Goal: Contribute content

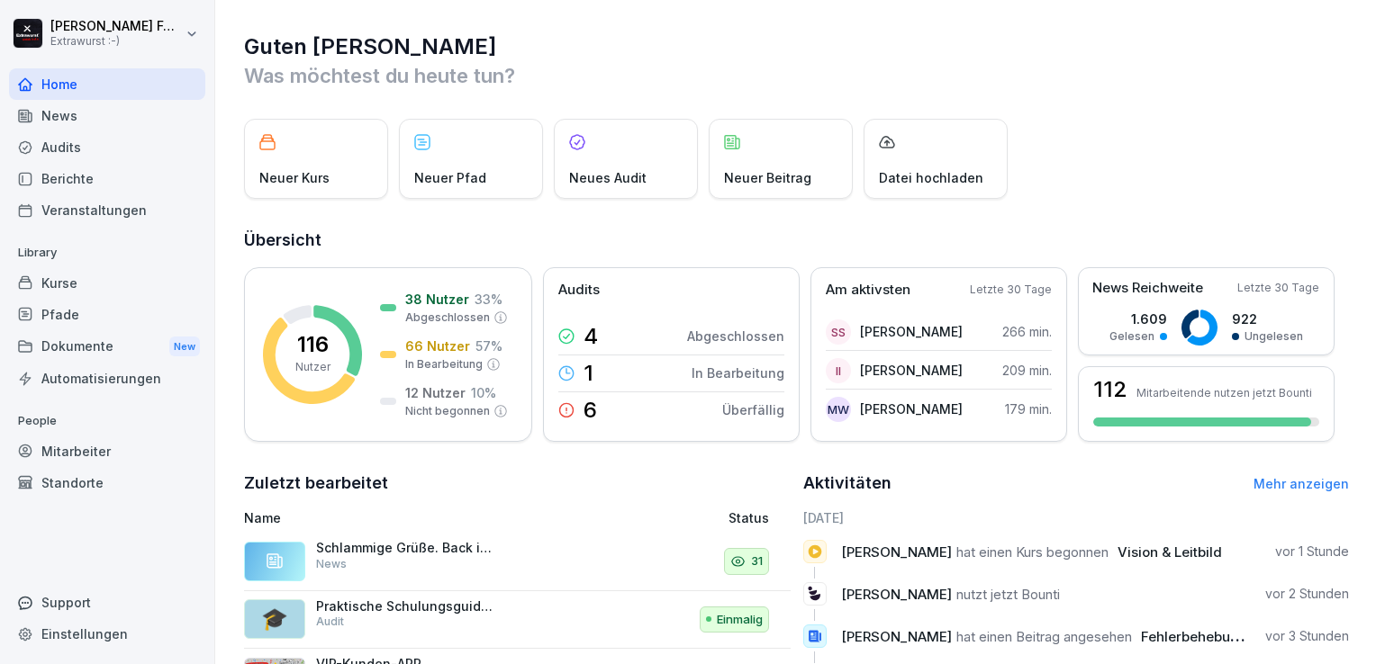
click at [781, 158] on div "Neuer Beitrag" at bounding box center [781, 159] width 144 height 80
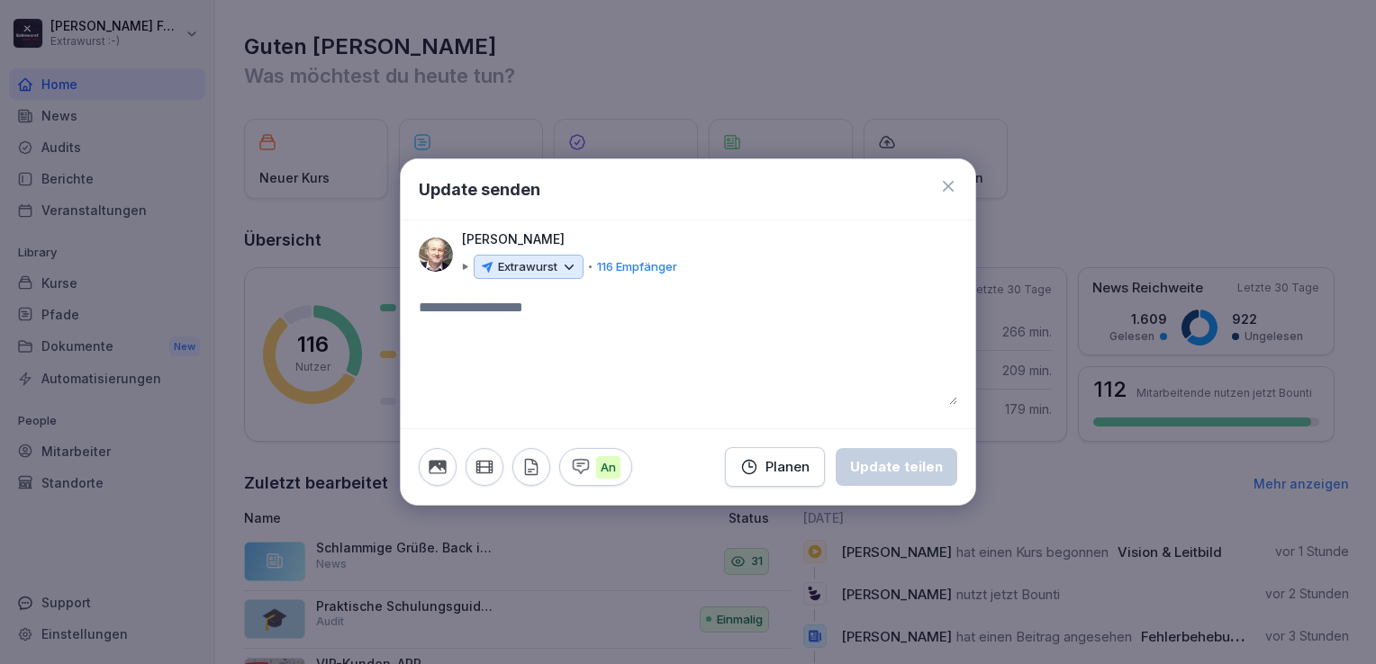
click at [486, 465] on icon "button" at bounding box center [484, 467] width 20 height 20
click at [443, 467] on icon "button" at bounding box center [437, 468] width 17 height 14
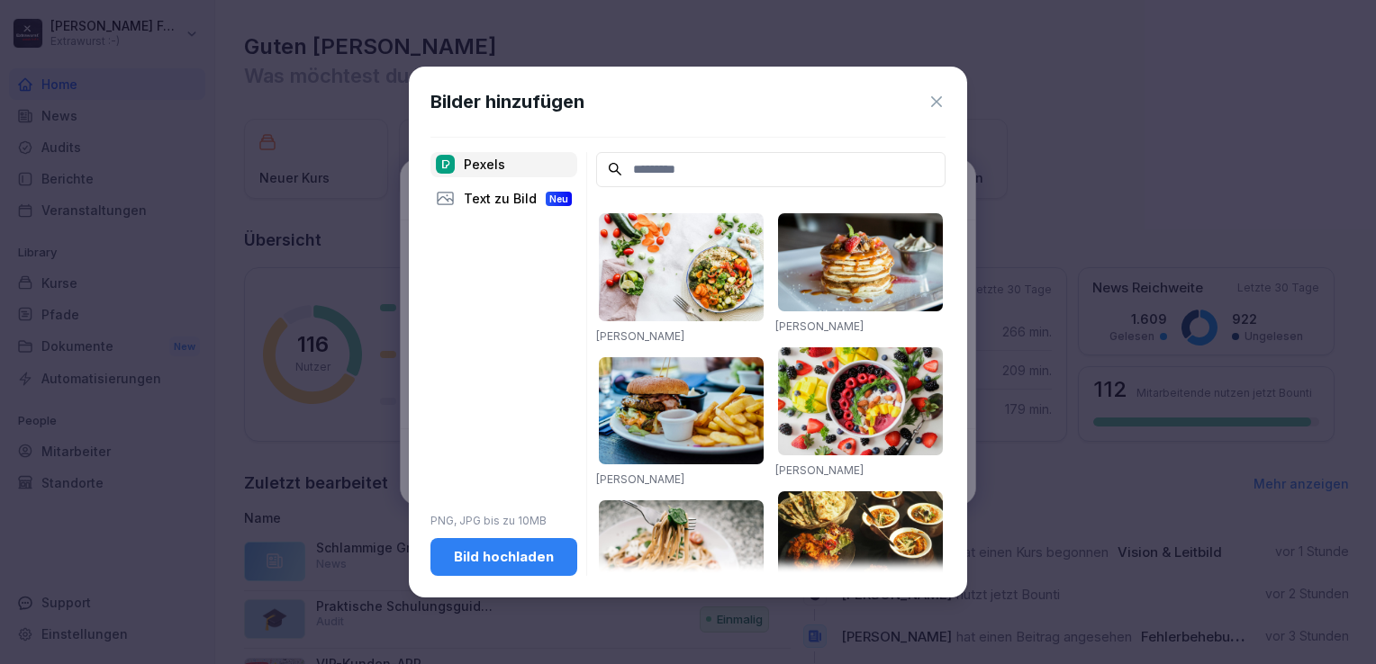
click at [528, 560] on div "Bild hochladen" at bounding box center [504, 557] width 118 height 20
click at [937, 95] on icon at bounding box center [936, 102] width 18 height 18
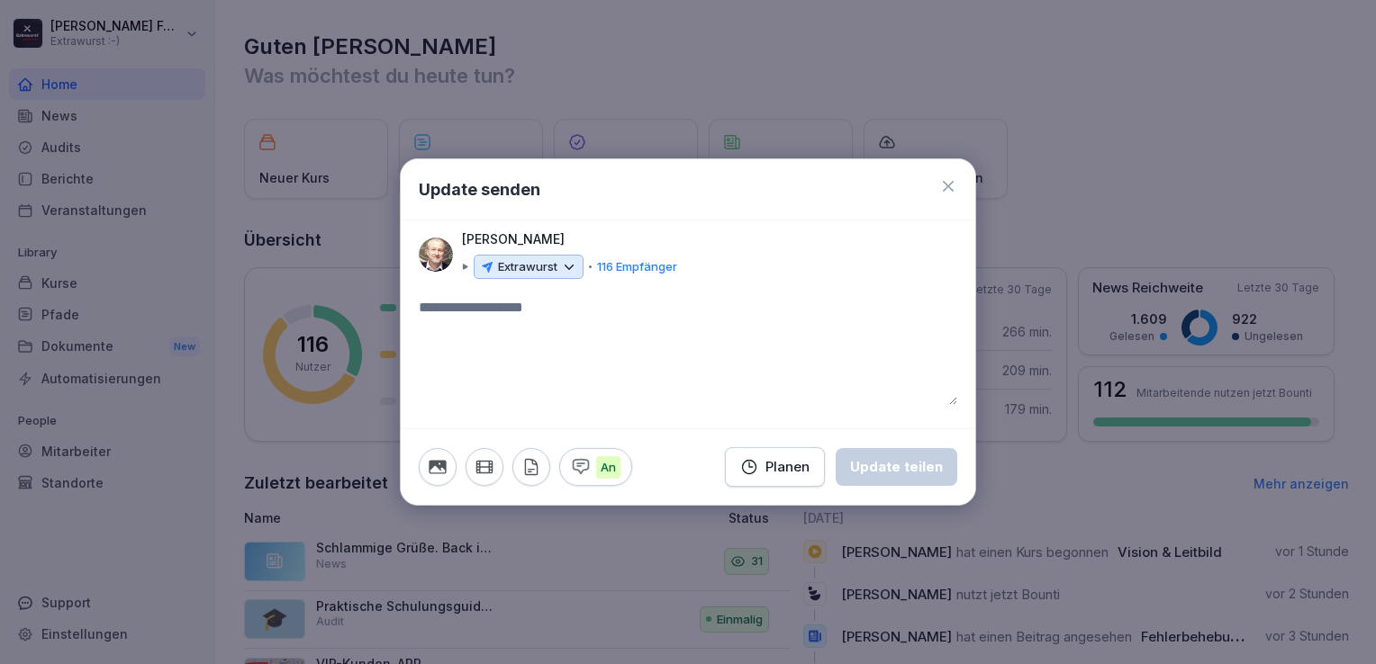
click at [946, 189] on icon at bounding box center [948, 186] width 18 height 18
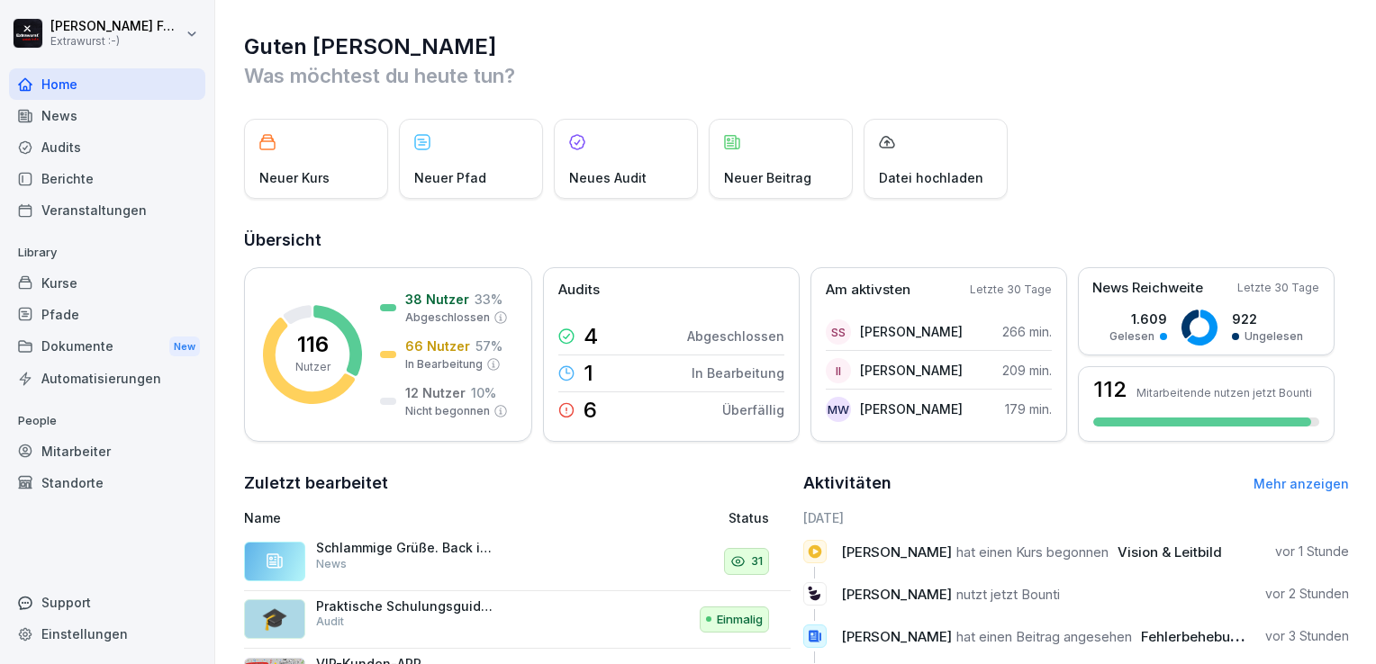
click at [752, 167] on div "Neuer Beitrag" at bounding box center [781, 159] width 144 height 80
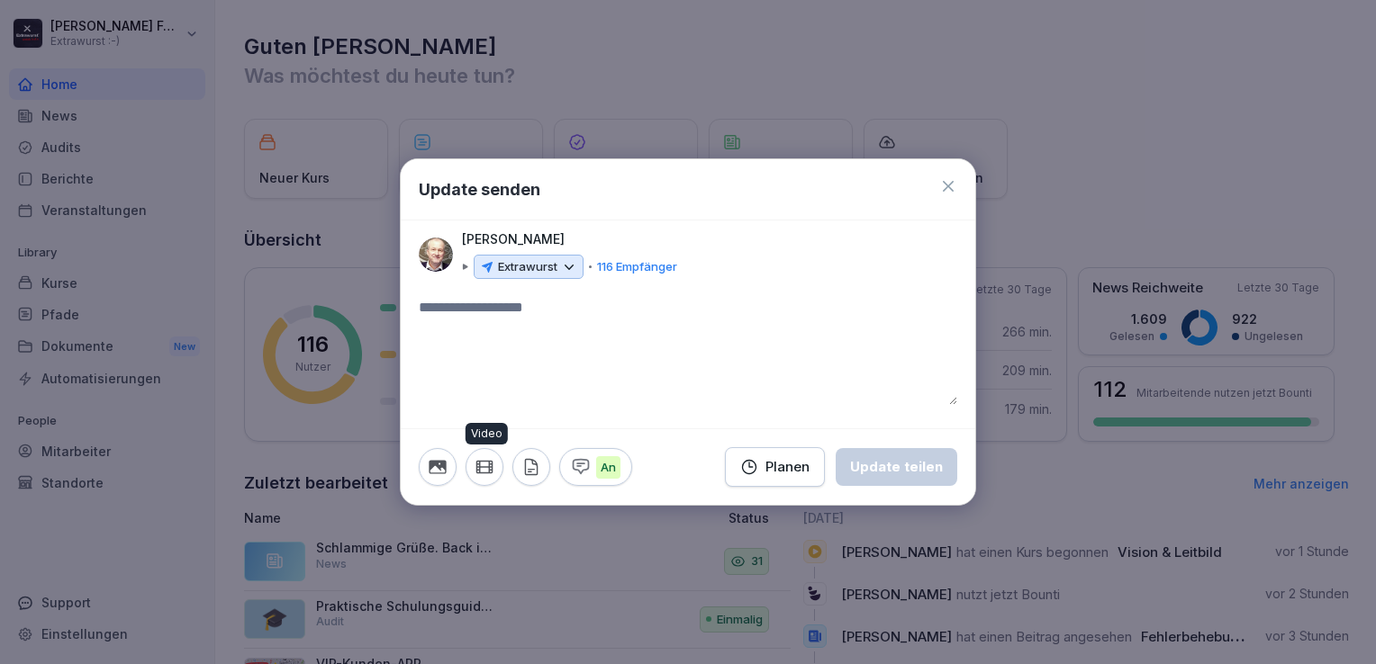
click at [488, 469] on icon "button" at bounding box center [483, 468] width 15 height 12
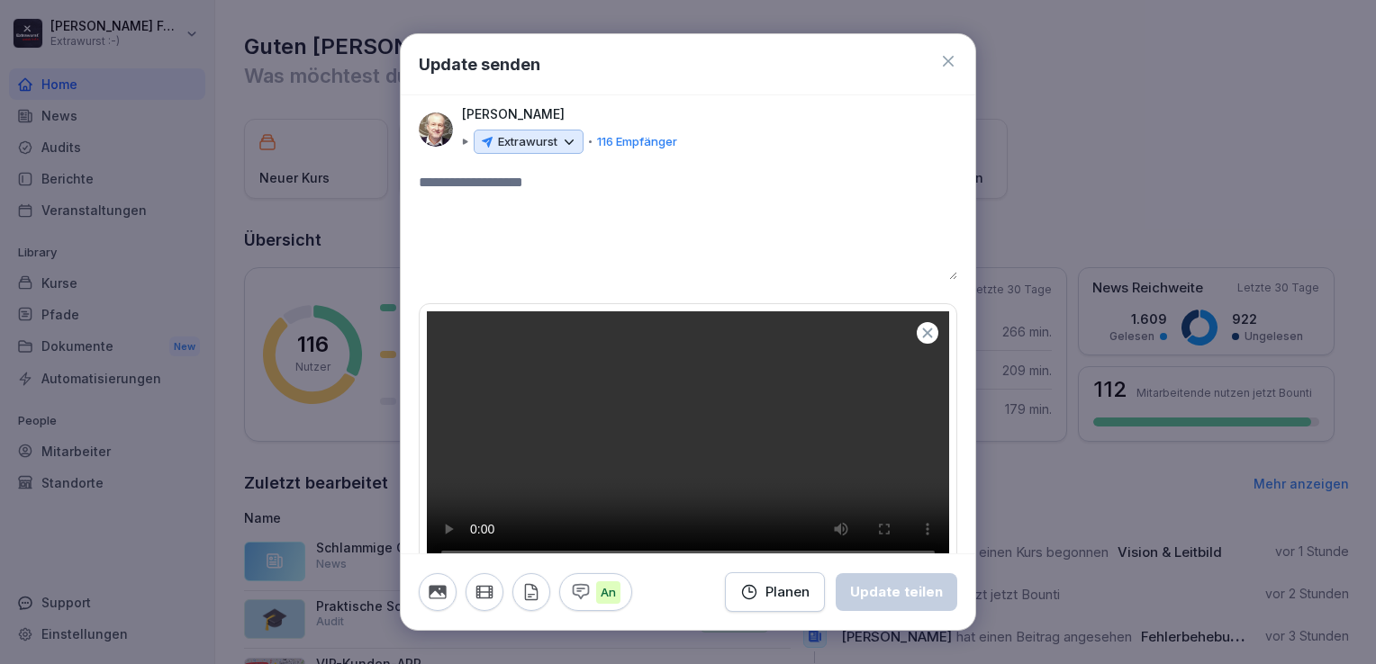
click at [476, 187] on textarea at bounding box center [688, 226] width 538 height 108
click at [450, 178] on textarea "**" at bounding box center [681, 226] width 525 height 108
type textarea "*"
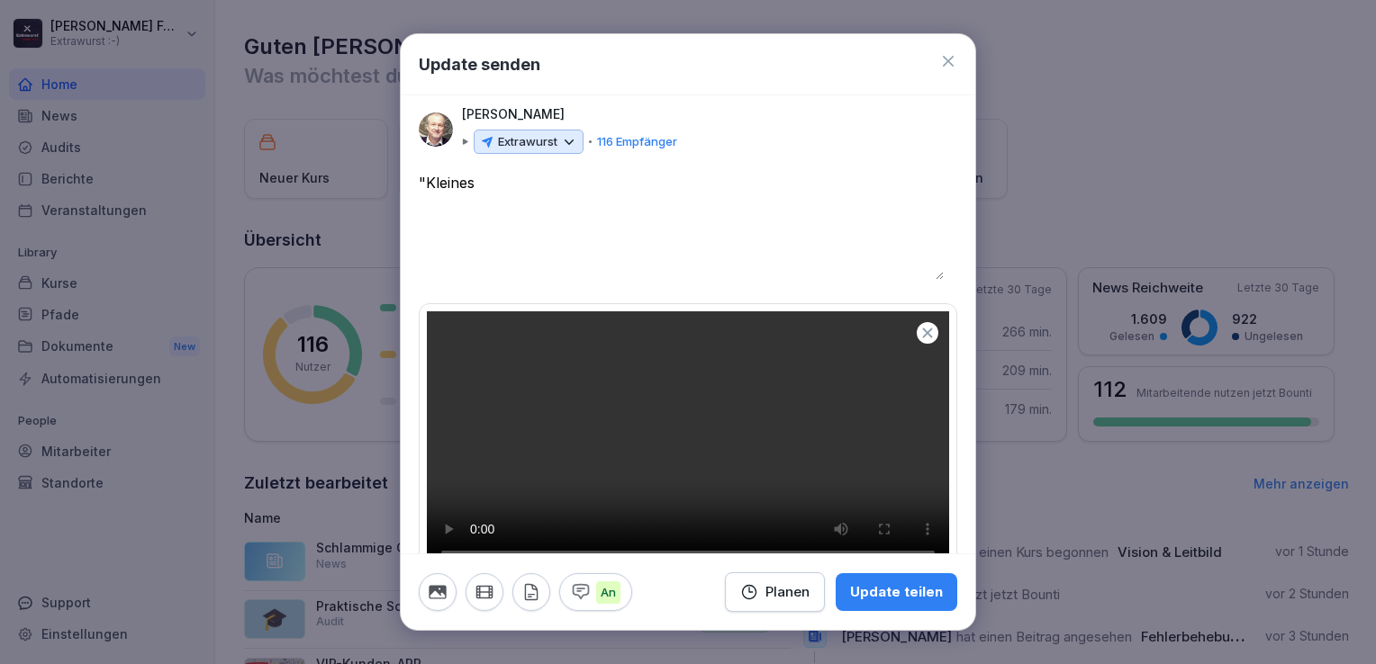
click at [480, 182] on textarea "********" at bounding box center [681, 226] width 525 height 108
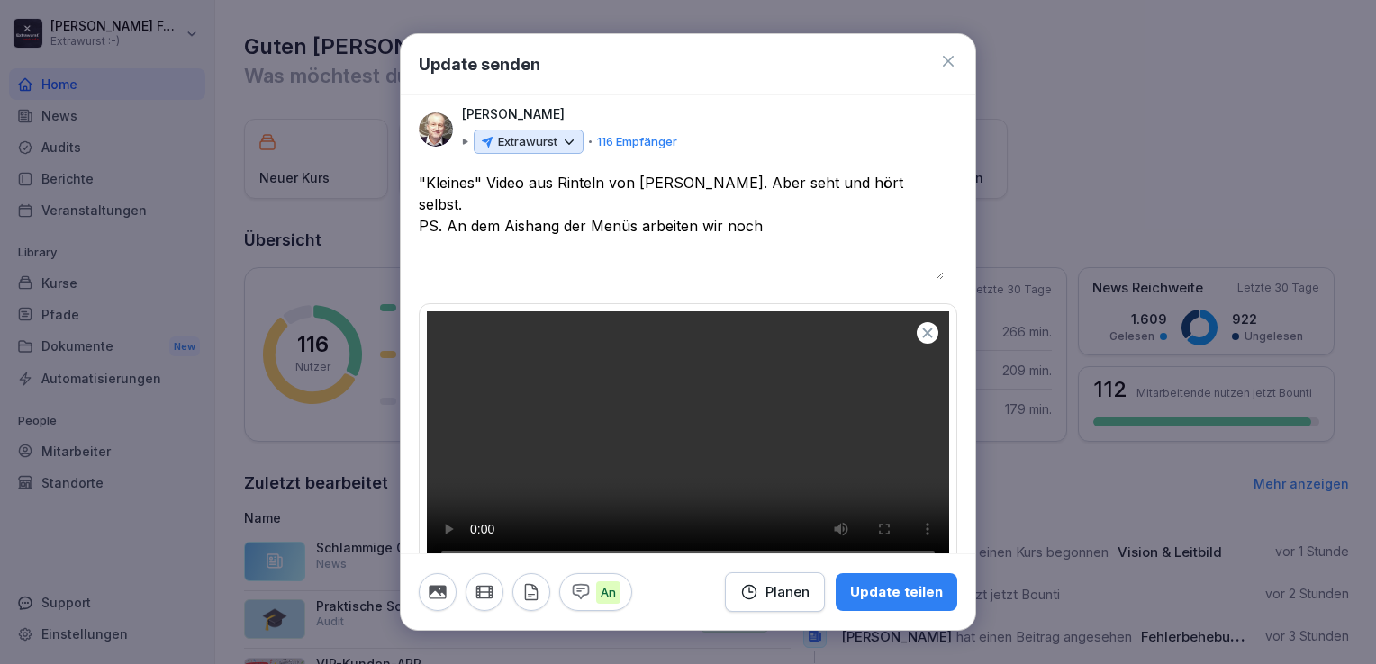
click at [518, 203] on textarea "**********" at bounding box center [681, 226] width 525 height 108
click at [763, 203] on textarea "**********" at bounding box center [681, 226] width 525 height 108
click at [677, 180] on textarea "**********" at bounding box center [681, 226] width 525 height 108
type textarea "**********"
click at [573, 141] on icon at bounding box center [569, 142] width 16 height 16
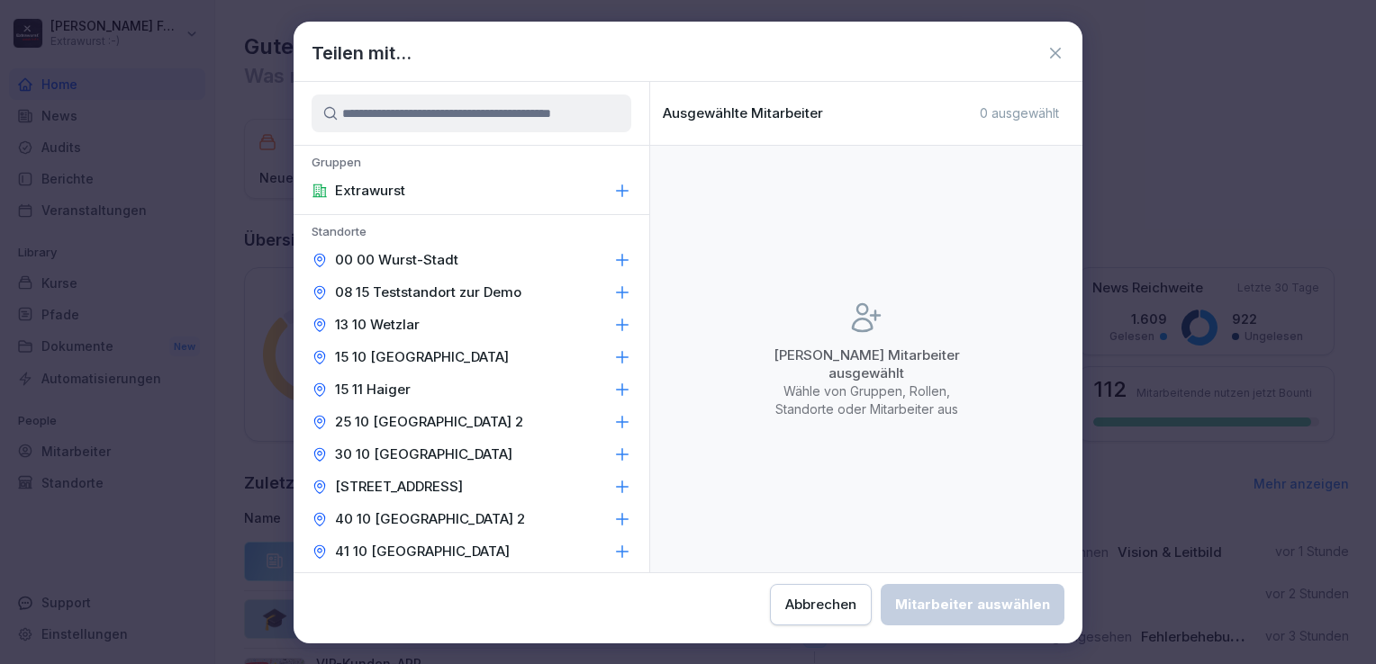
click at [470, 258] on div "00 00 Wurst-Stadt" at bounding box center [472, 260] width 356 height 32
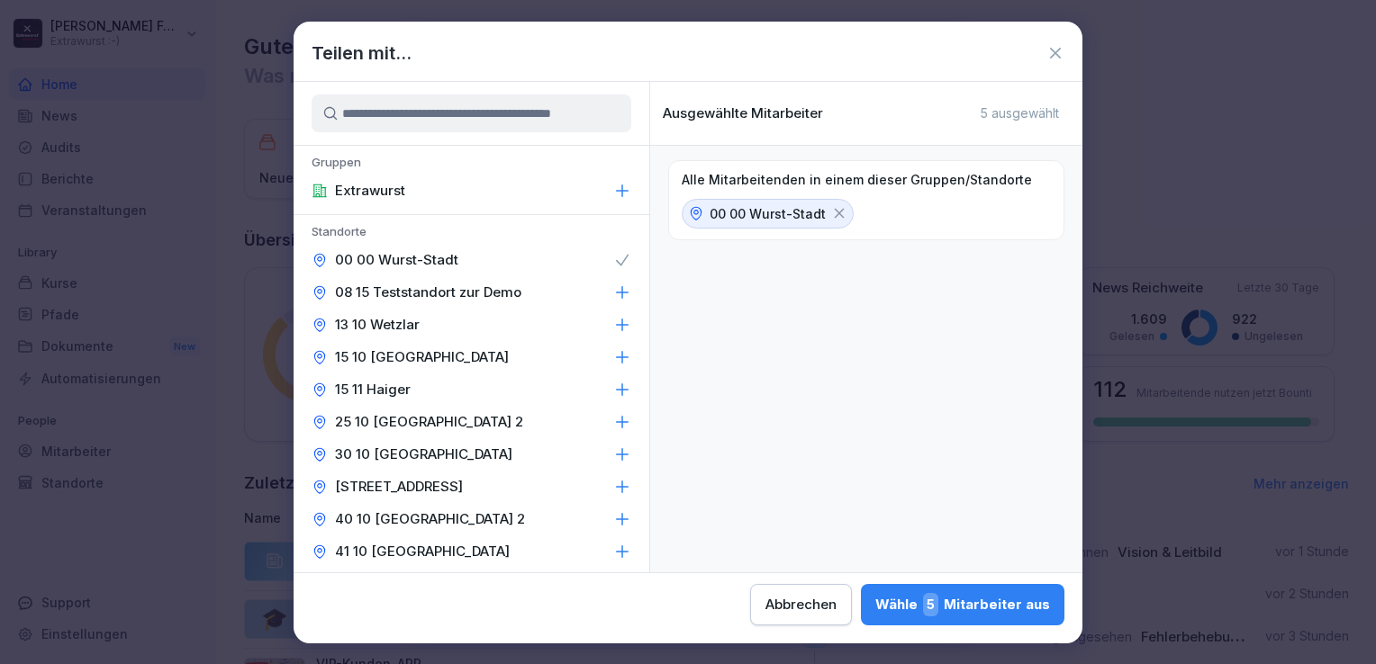
click at [498, 322] on div "13 10 Wetzlar" at bounding box center [472, 325] width 356 height 32
click at [479, 359] on div "15 10 Weilburg" at bounding box center [472, 357] width 356 height 32
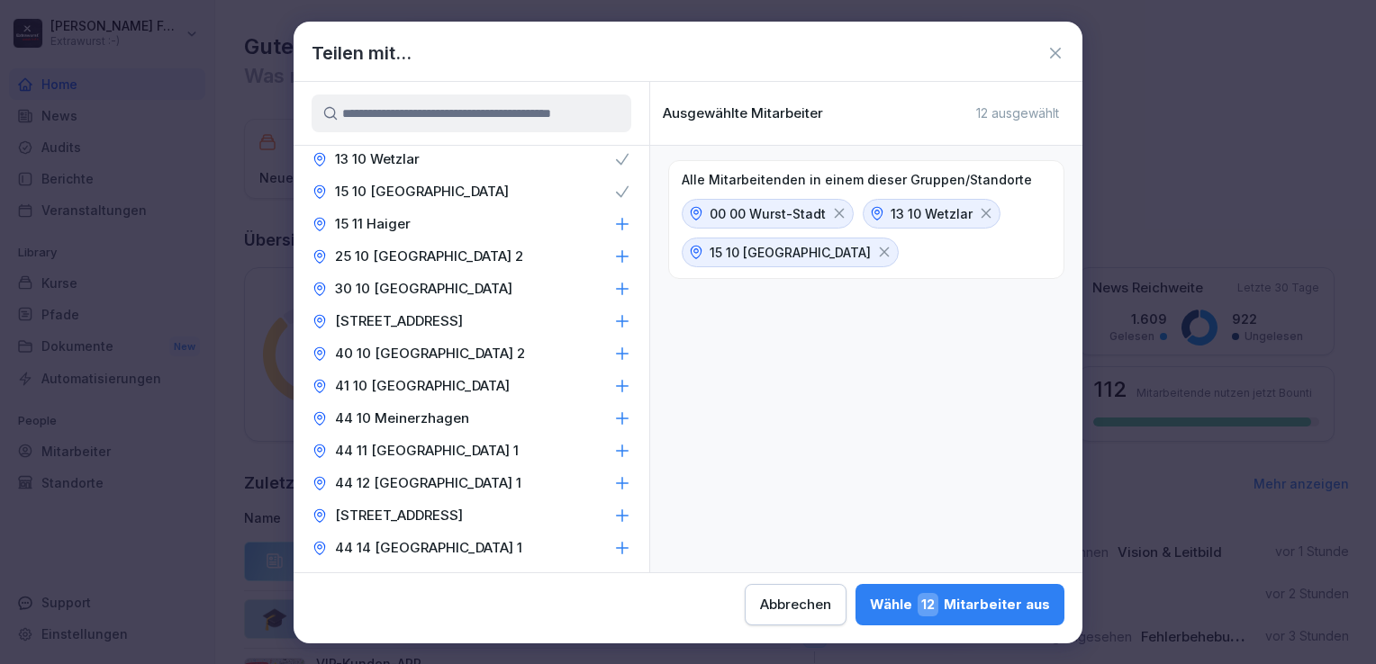
scroll to position [180, 0]
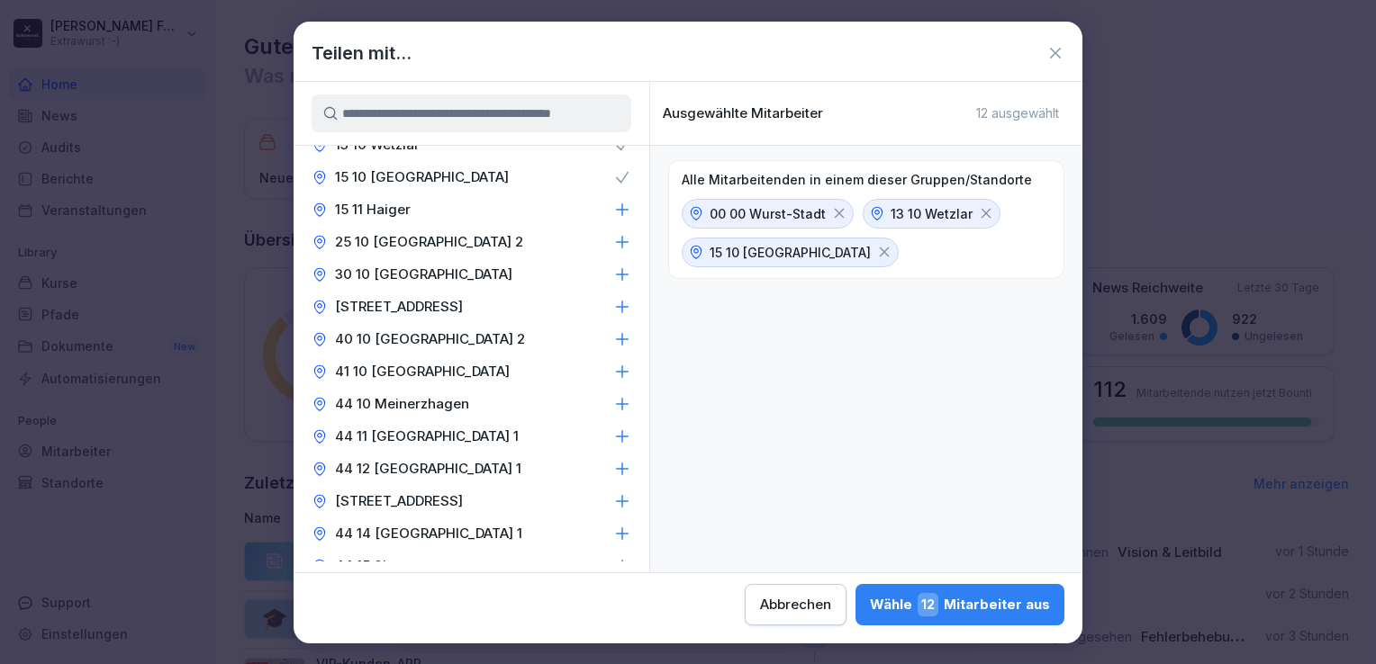
click at [474, 241] on div "25 10 Gießen 2" at bounding box center [472, 242] width 356 height 32
click at [447, 273] on p "30 10 Bad Hersfeld" at bounding box center [423, 275] width 177 height 18
click at [421, 304] on p "31 10 Potsdam" at bounding box center [399, 307] width 128 height 18
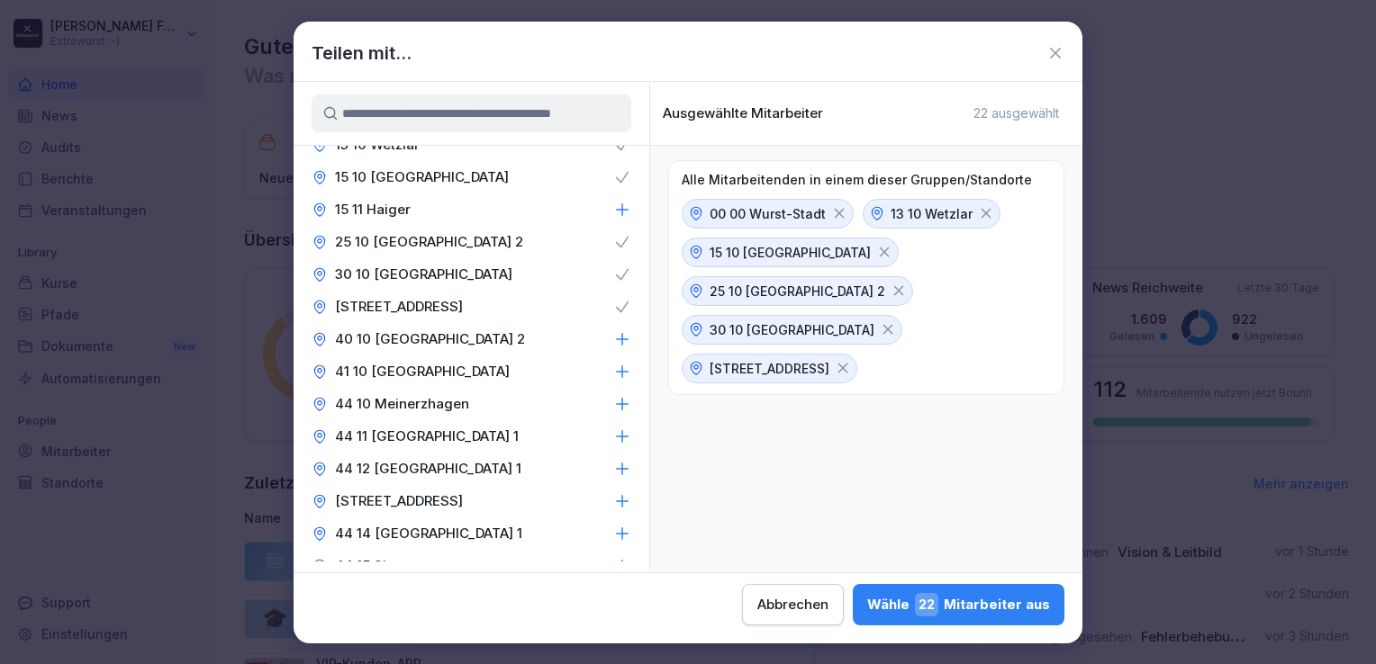
click at [432, 334] on p "40 10 Wermelskirchen 2" at bounding box center [430, 339] width 190 height 18
click at [469, 339] on p "40 10 Wermelskirchen 2" at bounding box center [430, 339] width 190 height 18
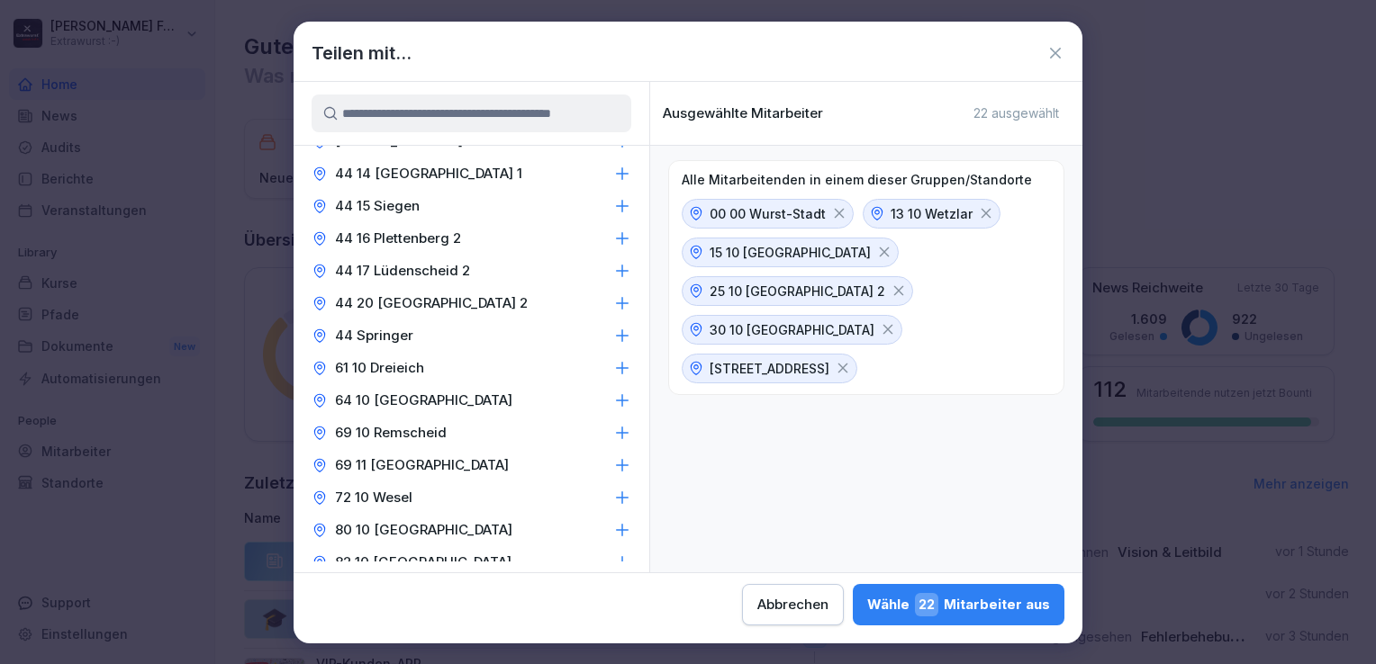
scroll to position [630, 0]
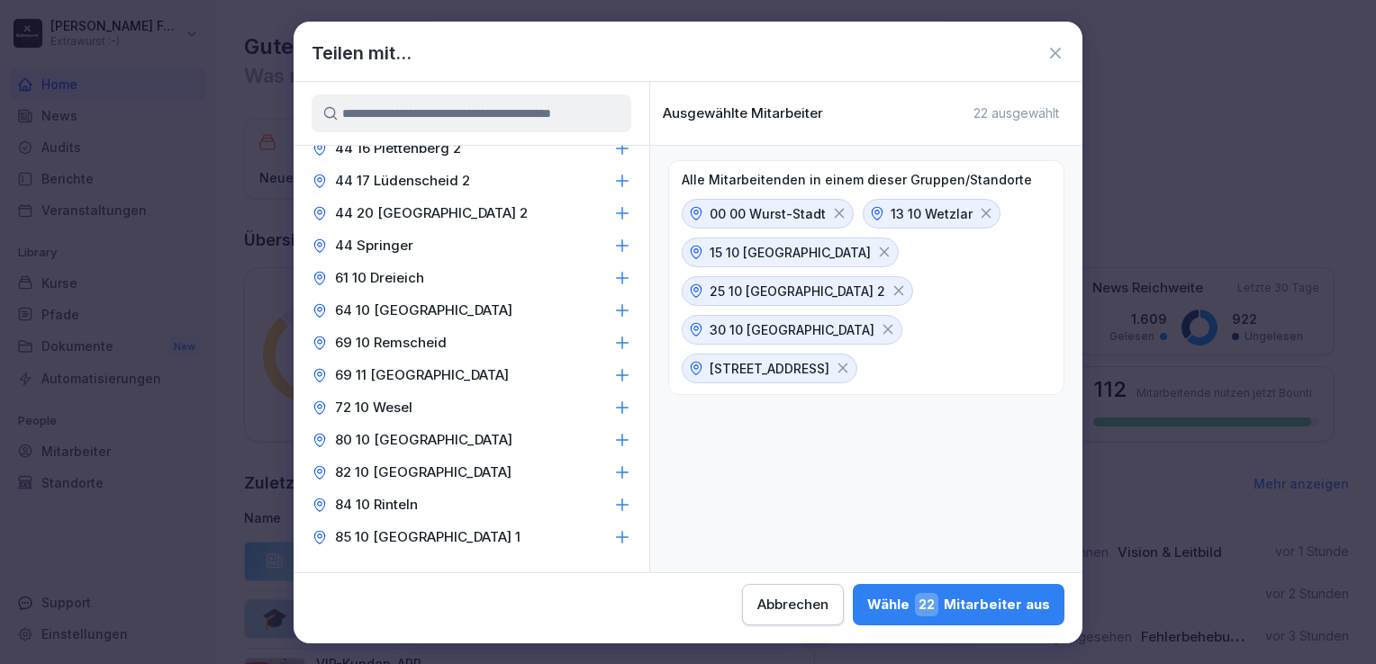
click at [413, 279] on p "61 10 Dreieich" at bounding box center [379, 278] width 89 height 18
drag, startPoint x: 411, startPoint y: 284, endPoint x: 416, endPoint y: 308, distance: 24.9
click at [416, 308] on p "64 10 Oldenburg" at bounding box center [423, 311] width 177 height 18
click at [418, 343] on p "69 10 Remscheid" at bounding box center [391, 343] width 112 height 18
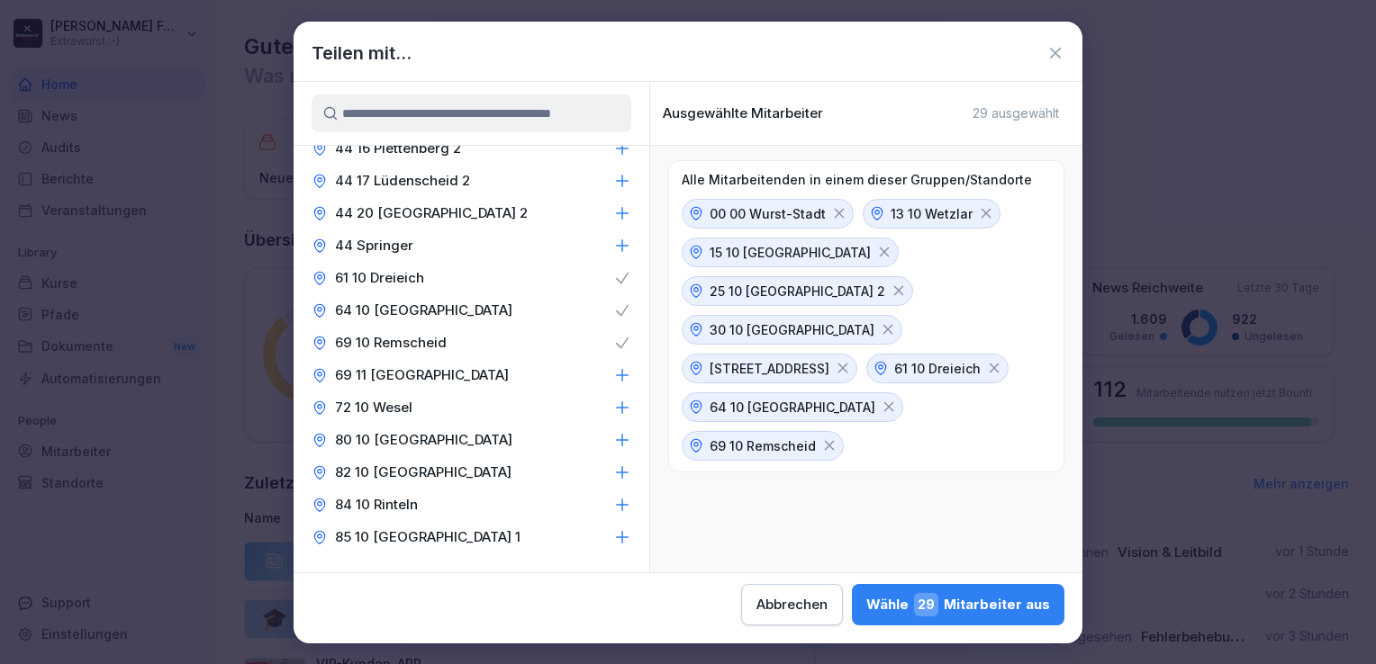
click at [426, 375] on p "69 11 Sankt Augustin" at bounding box center [422, 375] width 174 height 18
click at [397, 408] on p "72 10 Wesel" at bounding box center [373, 408] width 77 height 18
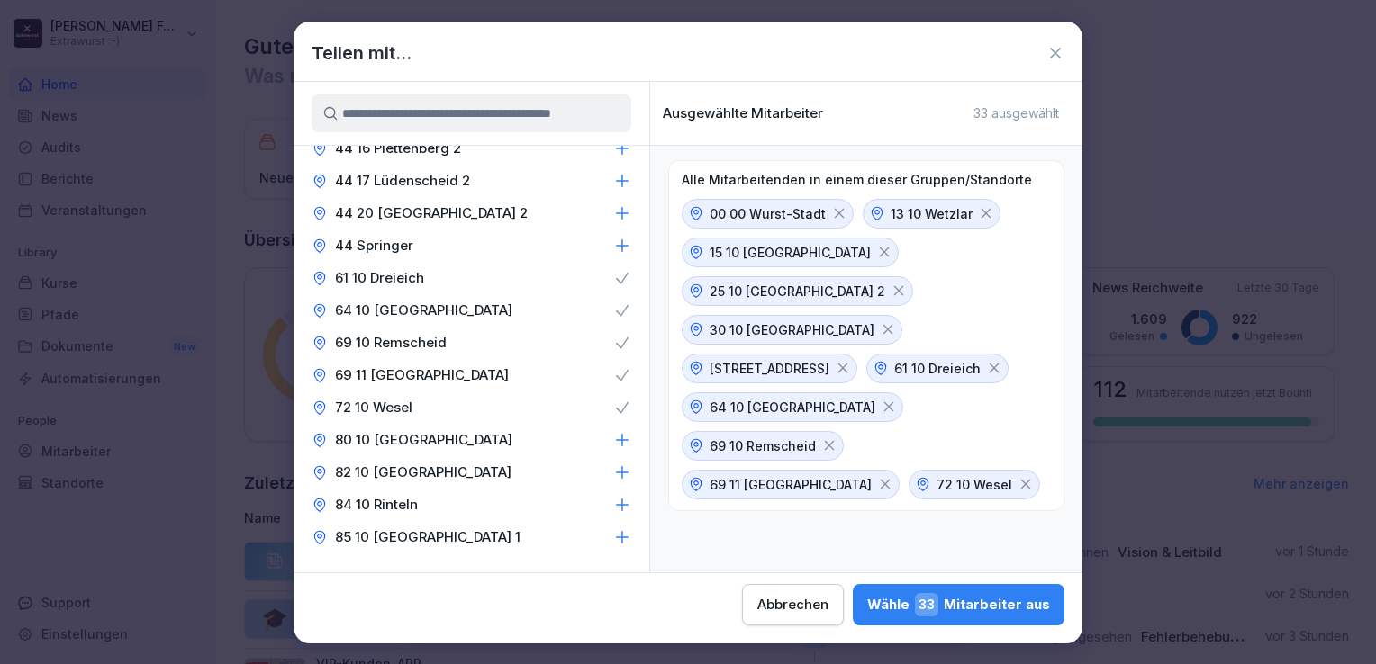
click at [414, 443] on p "80 10 Dinslaken" at bounding box center [423, 440] width 177 height 18
click at [399, 468] on p "82 10 Köln" at bounding box center [423, 473] width 176 height 18
click at [407, 502] on p "84 10 Rinteln" at bounding box center [376, 505] width 83 height 18
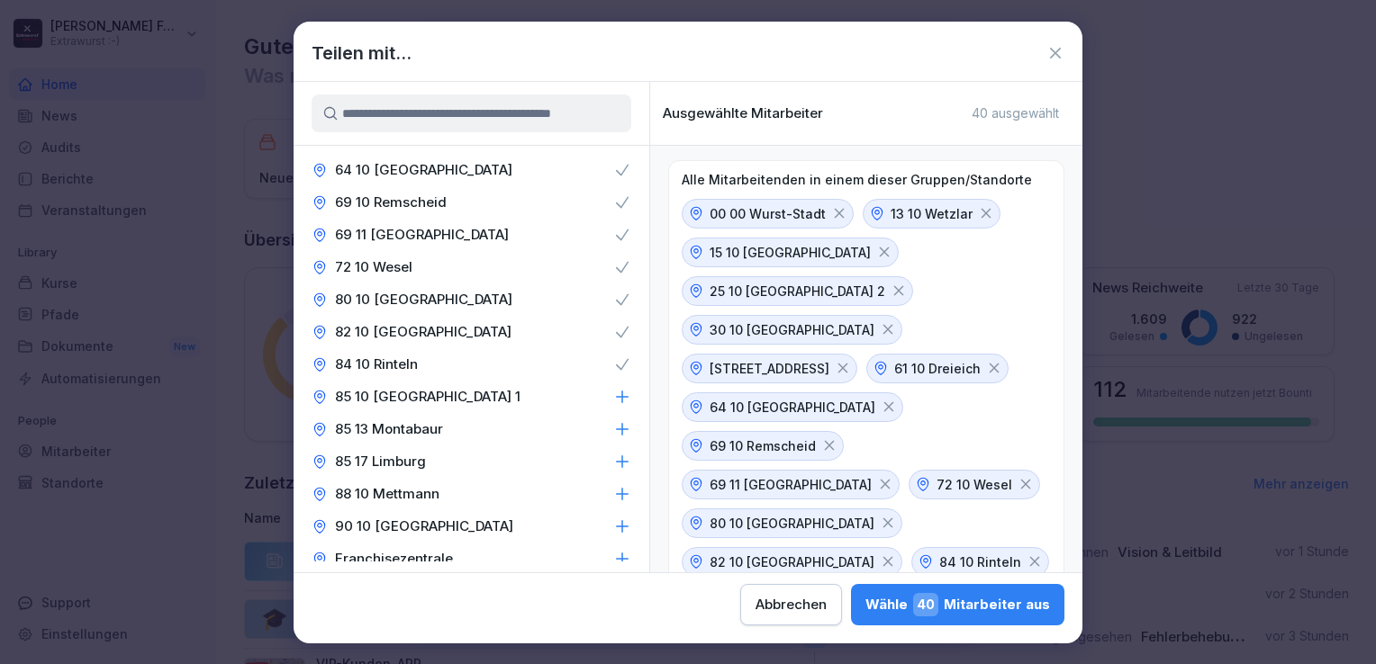
scroll to position [810, 0]
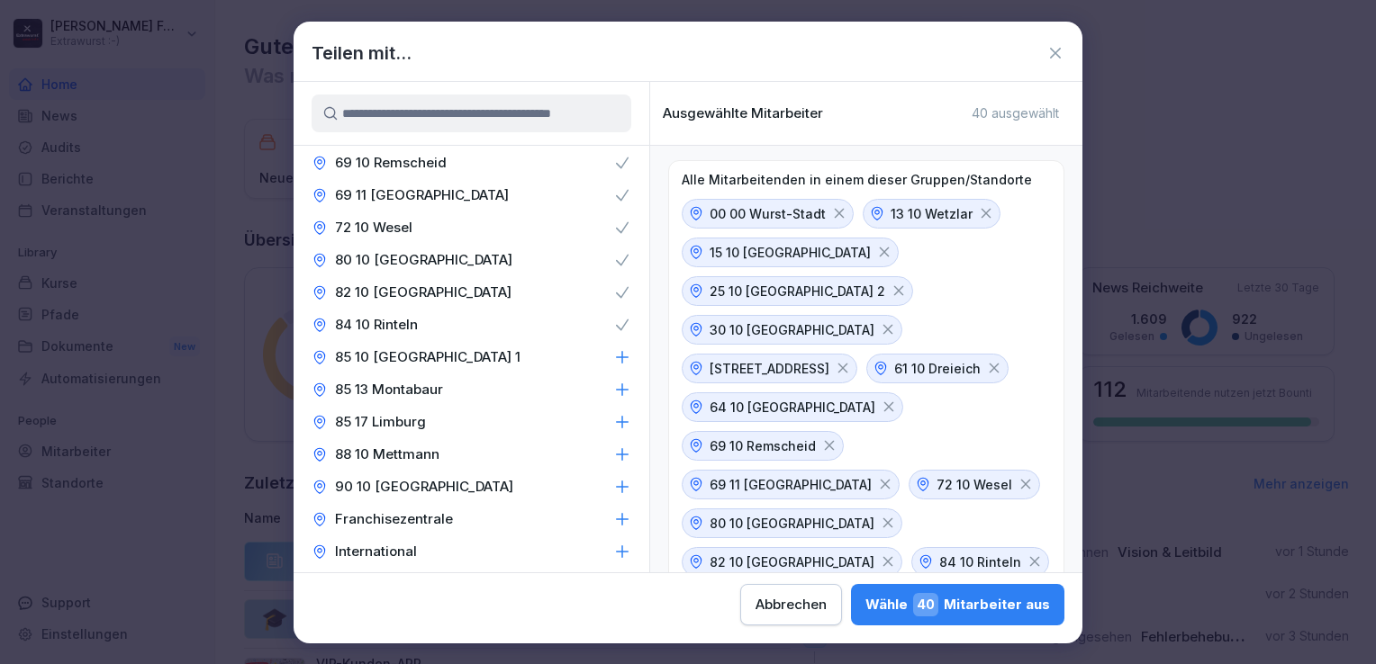
click at [413, 356] on p "85 10 Gießen 1" at bounding box center [427, 357] width 185 height 18
click at [423, 389] on p "85 13 Montabaur" at bounding box center [389, 390] width 108 height 18
click at [411, 420] on p "85 17 Limburg" at bounding box center [380, 422] width 91 height 18
click at [419, 450] on p "88 10 Mettmann" at bounding box center [387, 455] width 104 height 18
click at [424, 484] on p "90 10 Papenburg" at bounding box center [424, 487] width 178 height 18
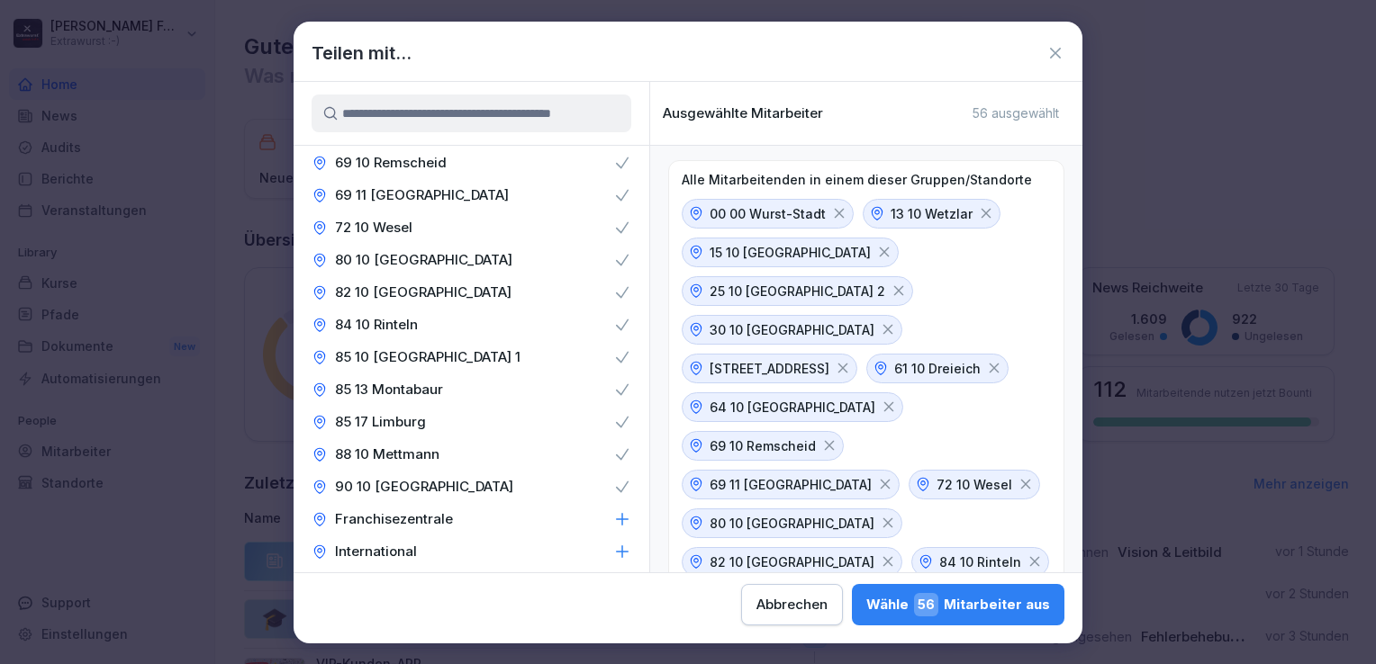
click at [437, 519] on p "Franchisezentrale" at bounding box center [394, 519] width 118 height 18
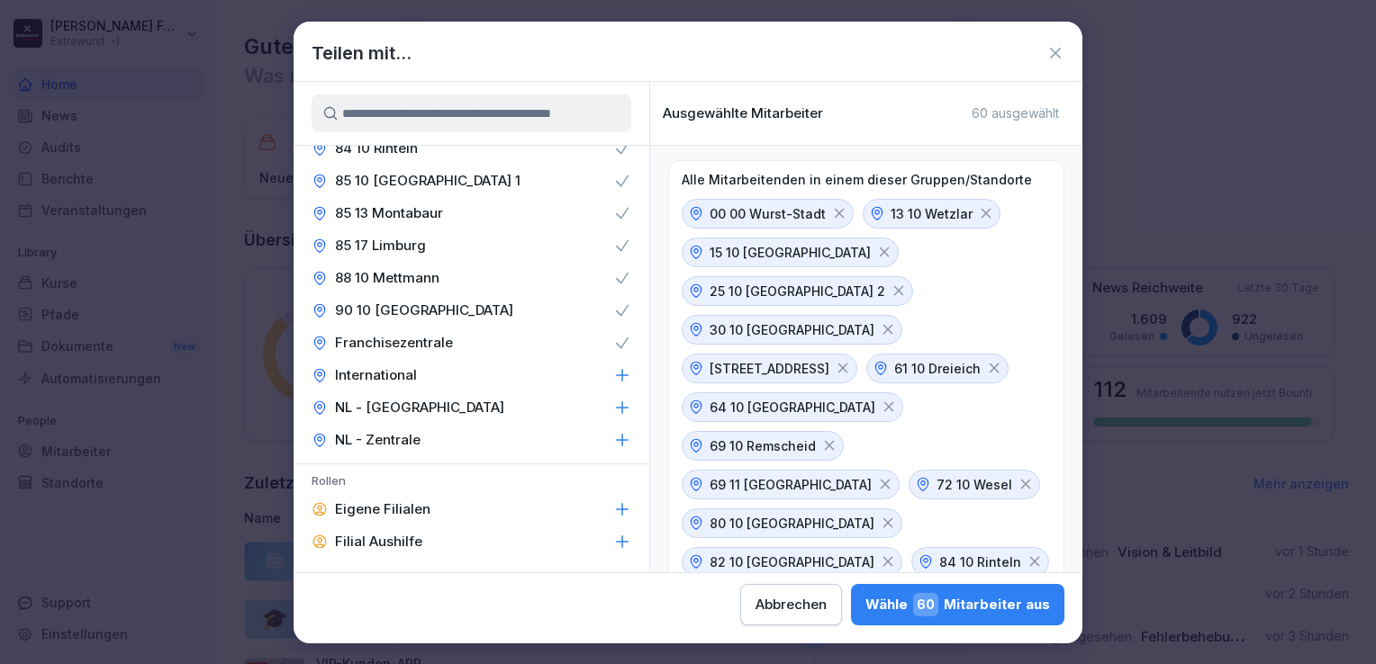
scroll to position [990, 0]
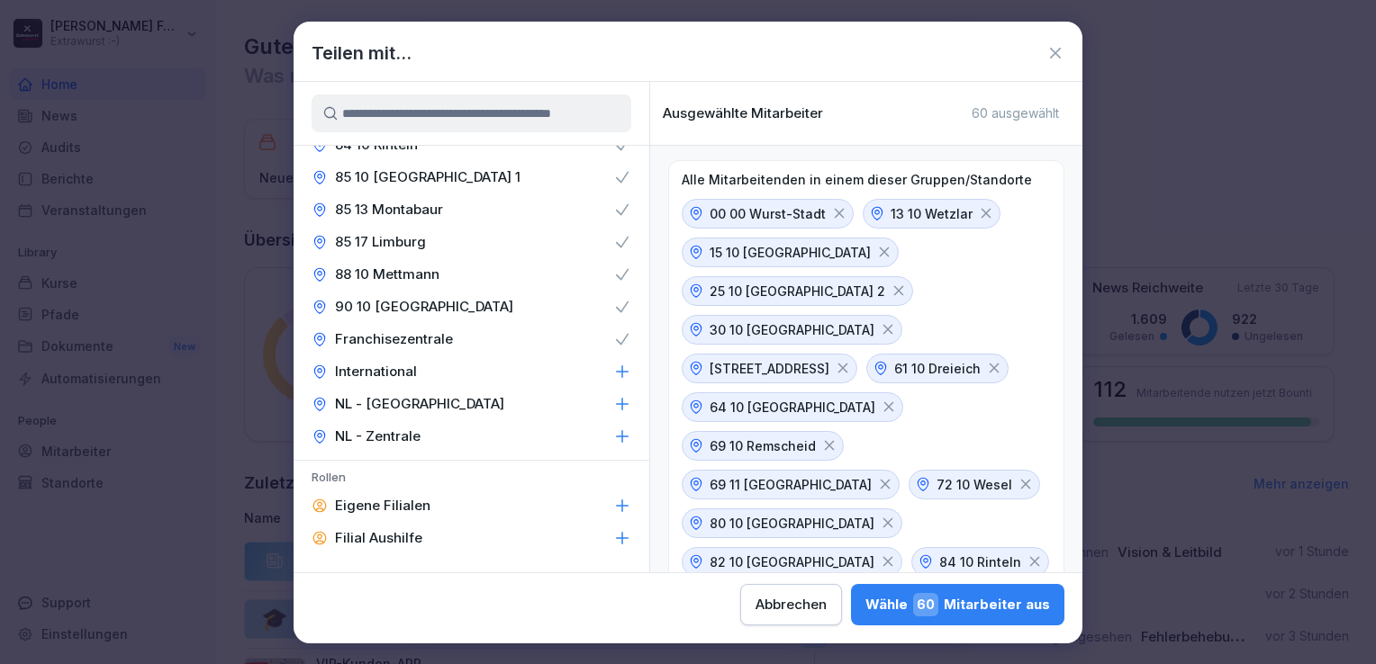
click at [517, 376] on div "International" at bounding box center [472, 372] width 356 height 32
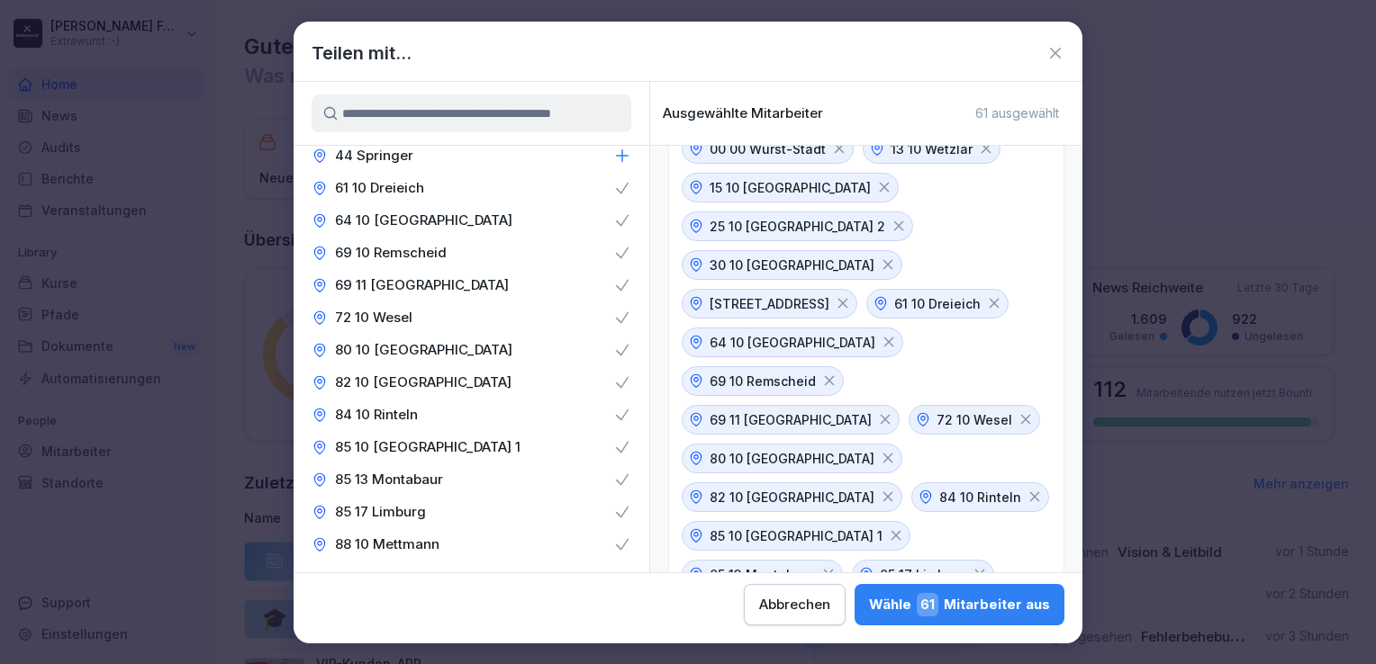
scroll to position [0, 0]
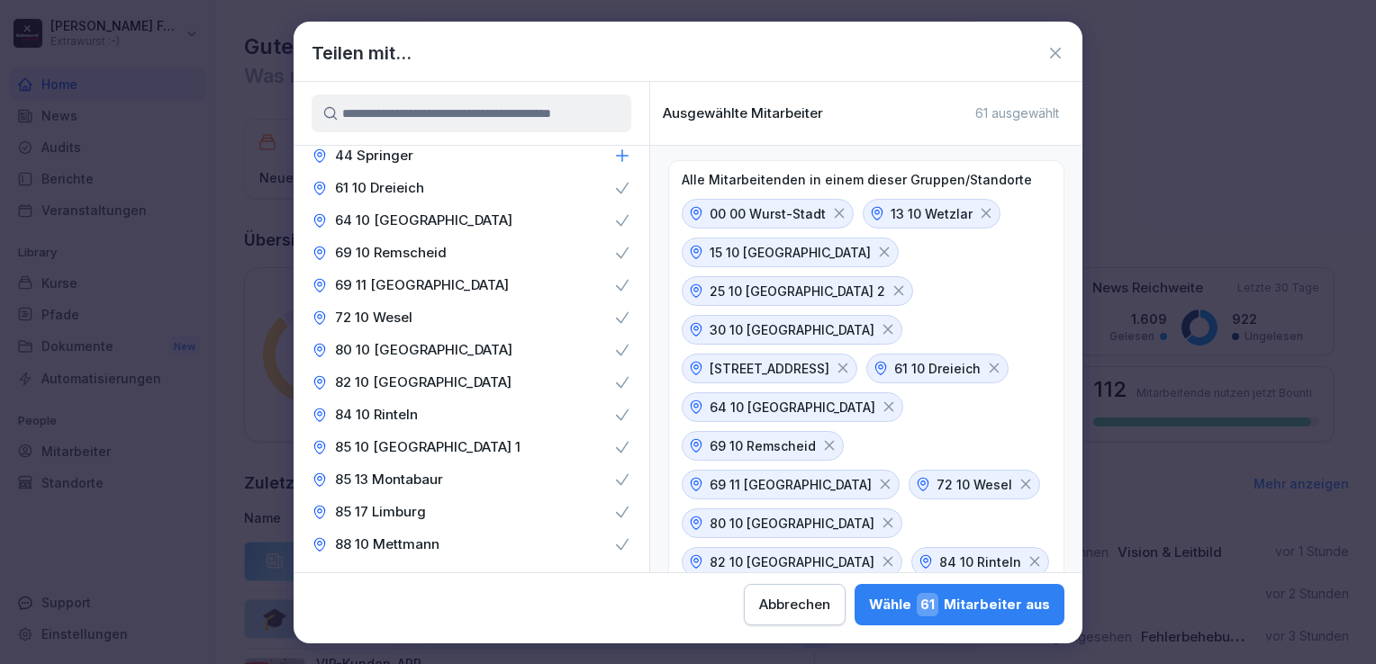
click at [980, 610] on div "Wähle 61 Mitarbeiter aus" at bounding box center [959, 604] width 181 height 23
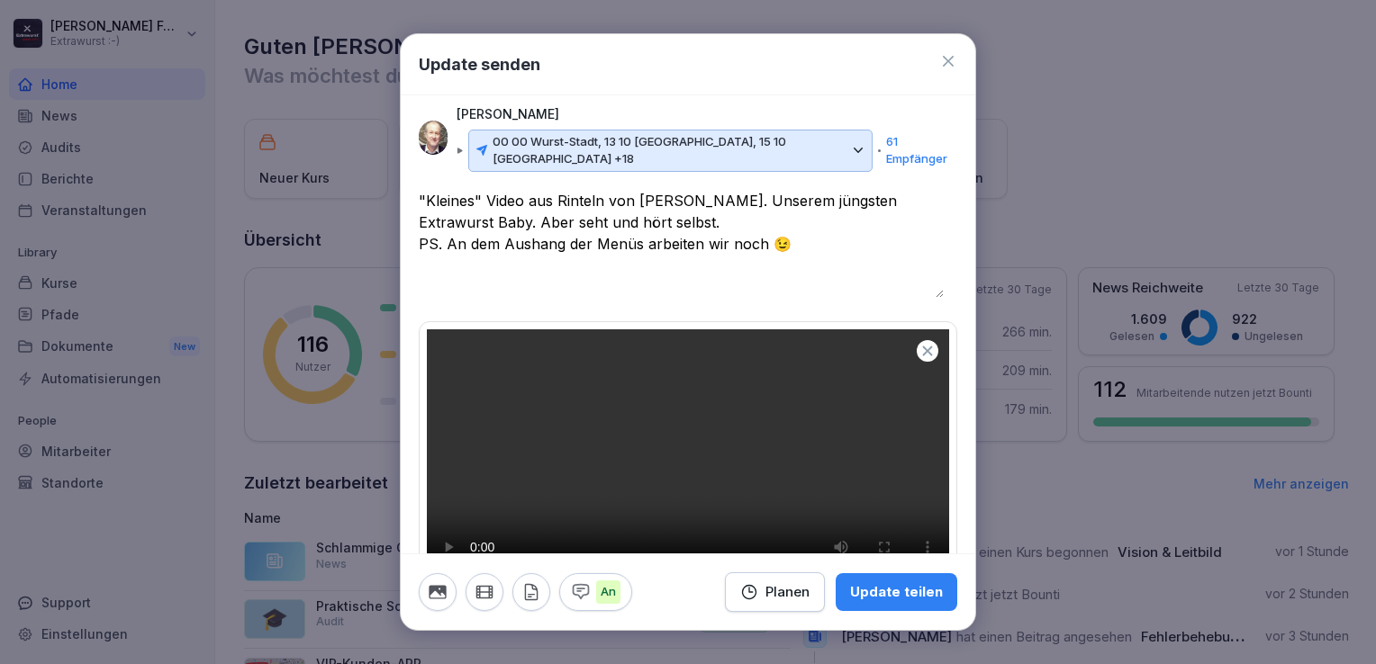
click at [790, 222] on textarea "**********" at bounding box center [681, 244] width 525 height 108
click at [909, 596] on div "Update teilen" at bounding box center [896, 593] width 93 height 20
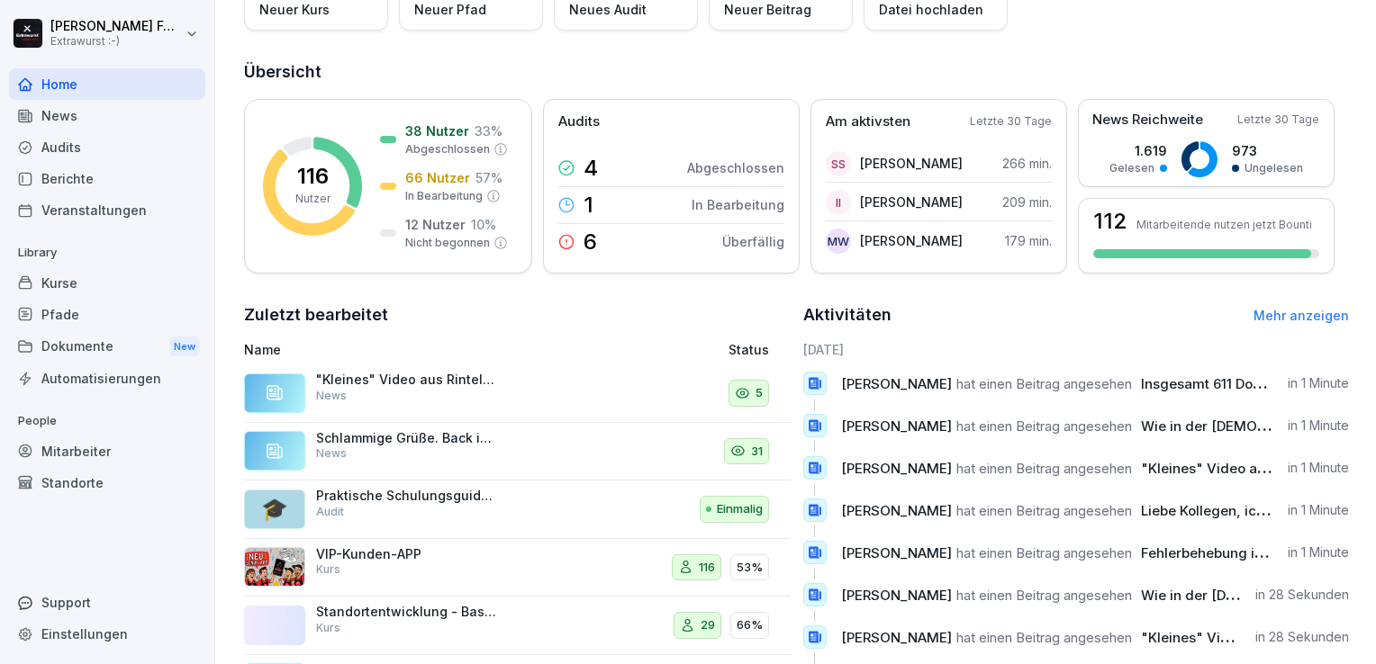
scroll to position [180, 0]
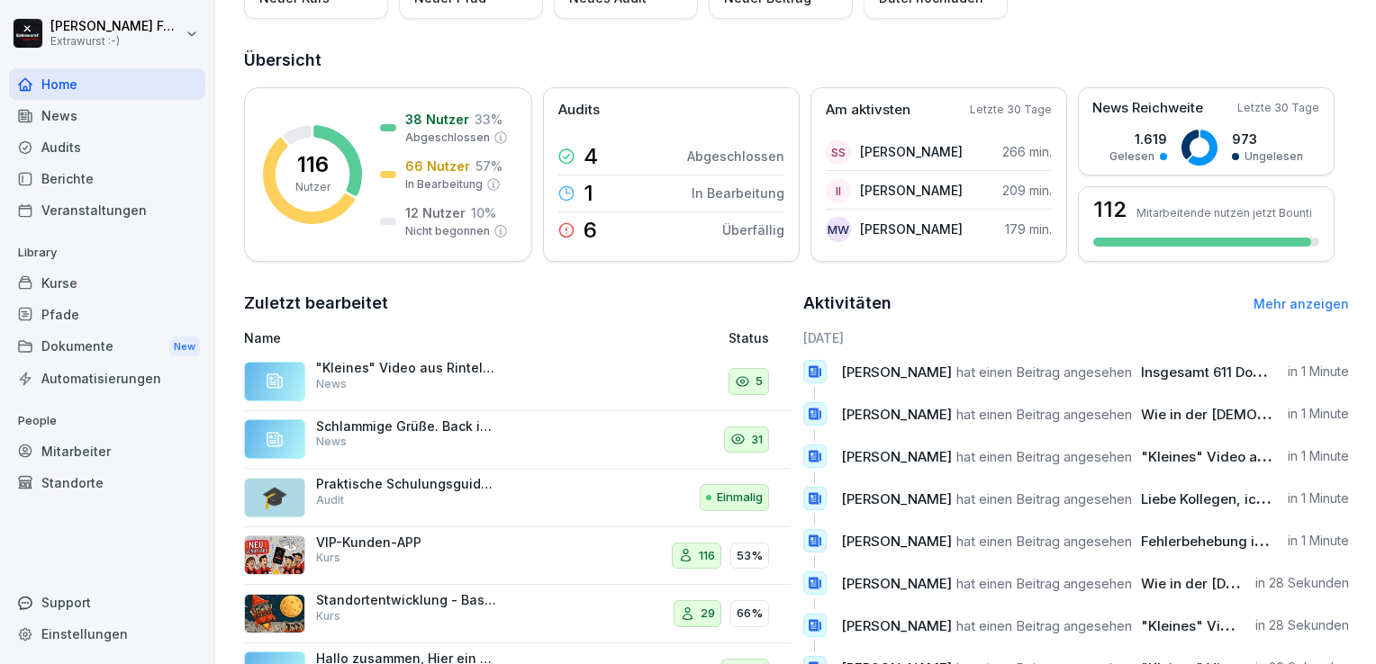
click at [663, 377] on div "5" at bounding box center [684, 381] width 167 height 43
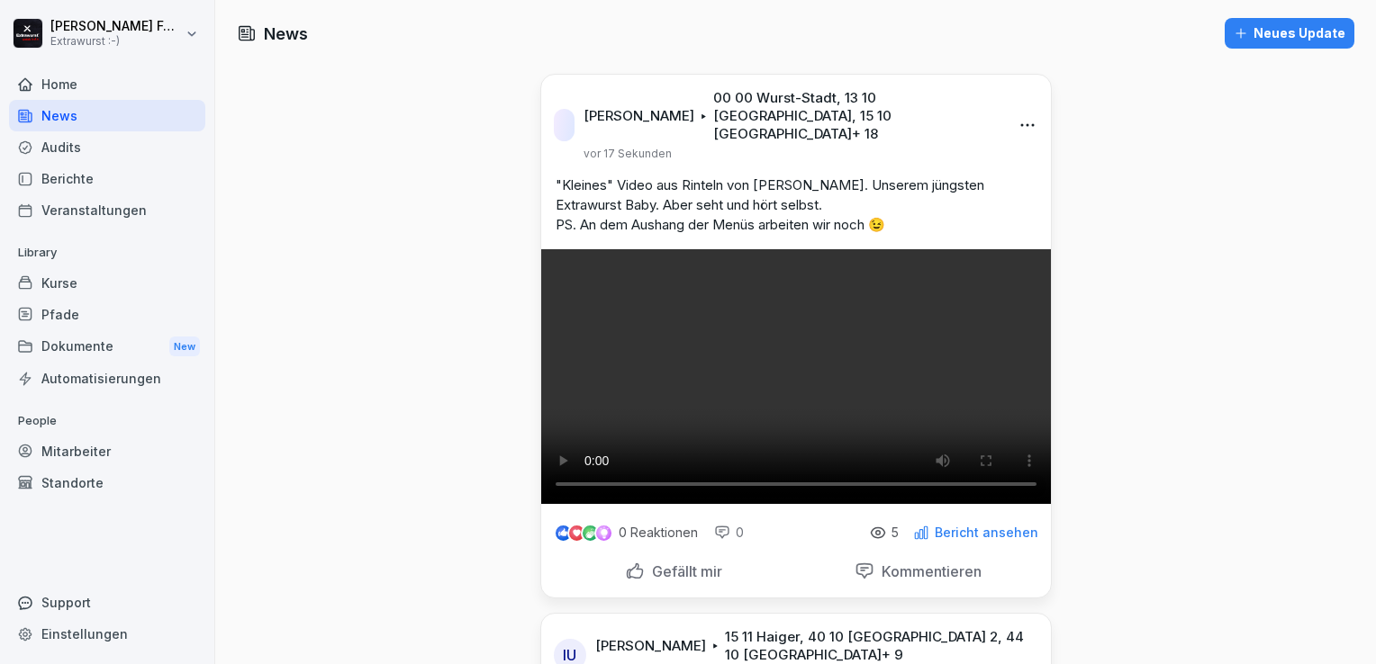
drag, startPoint x: 730, startPoint y: 384, endPoint x: 745, endPoint y: 385, distance: 14.5
click at [745, 504] on div "0 Reaktionen 0 5 Bericht ansehen" at bounding box center [796, 529] width 510 height 50
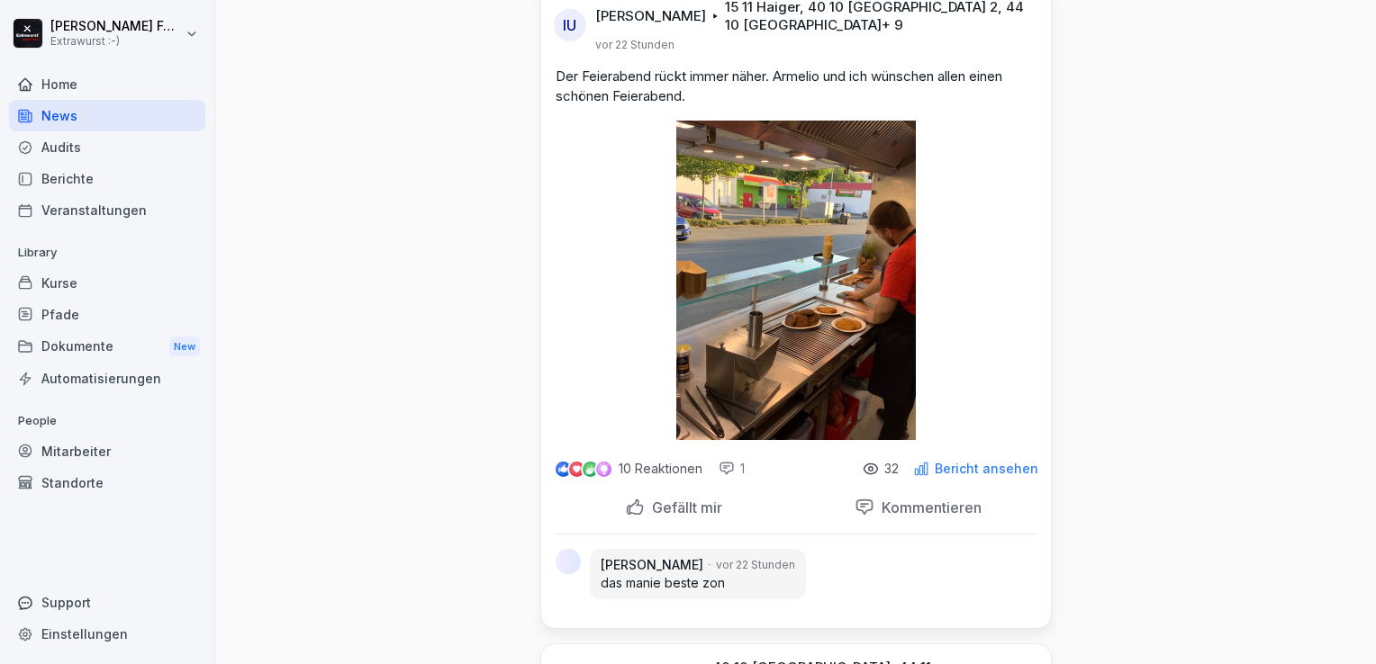
scroll to position [810, 0]
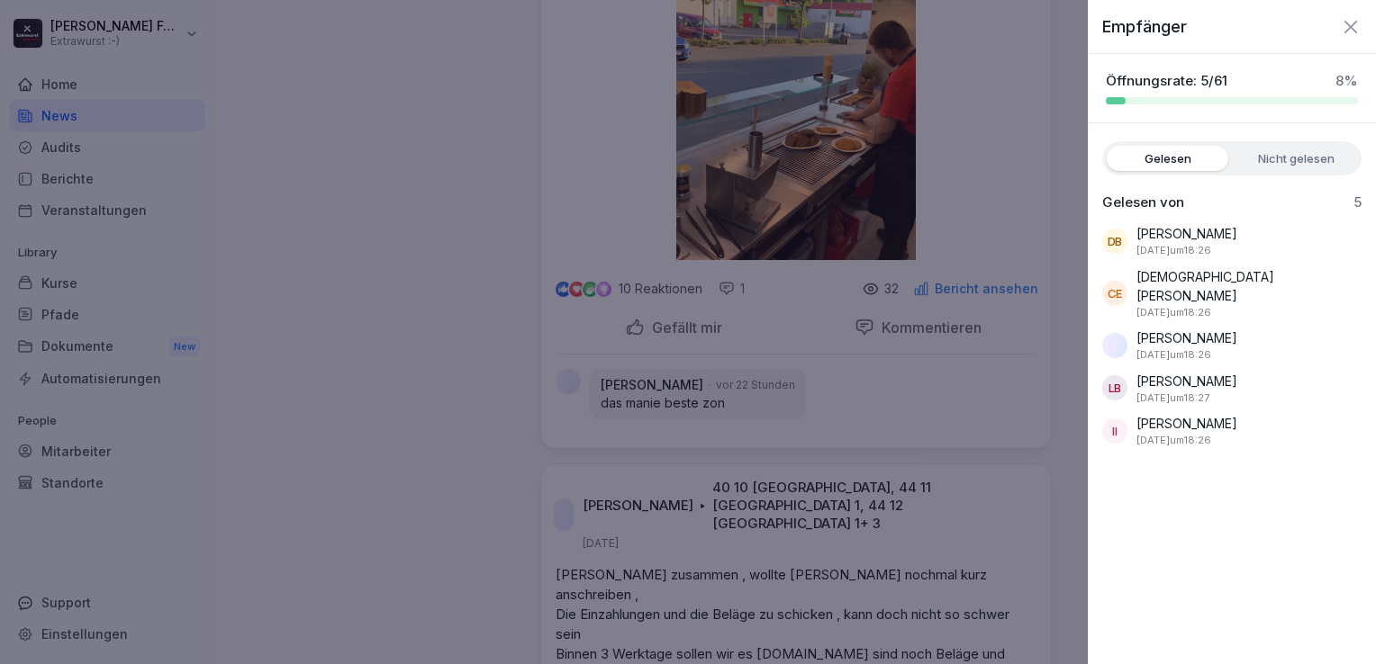
click at [434, 322] on div at bounding box center [688, 332] width 1376 height 664
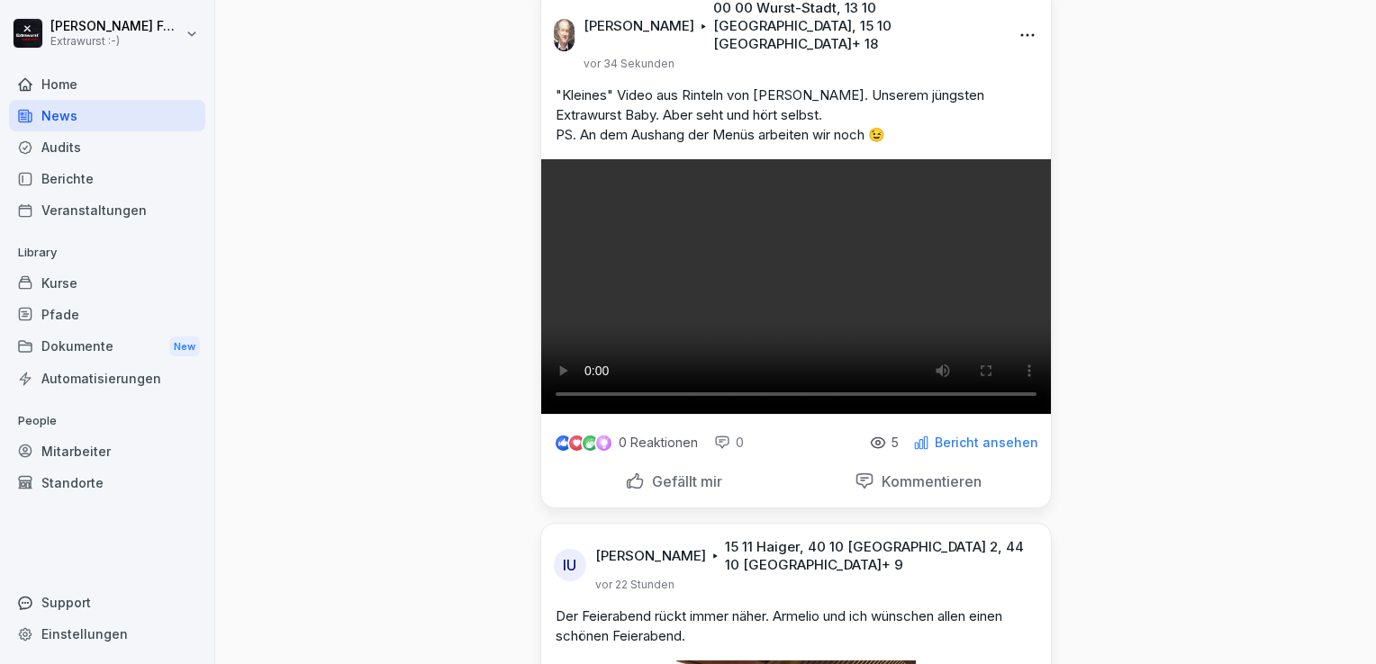
scroll to position [0, 0]
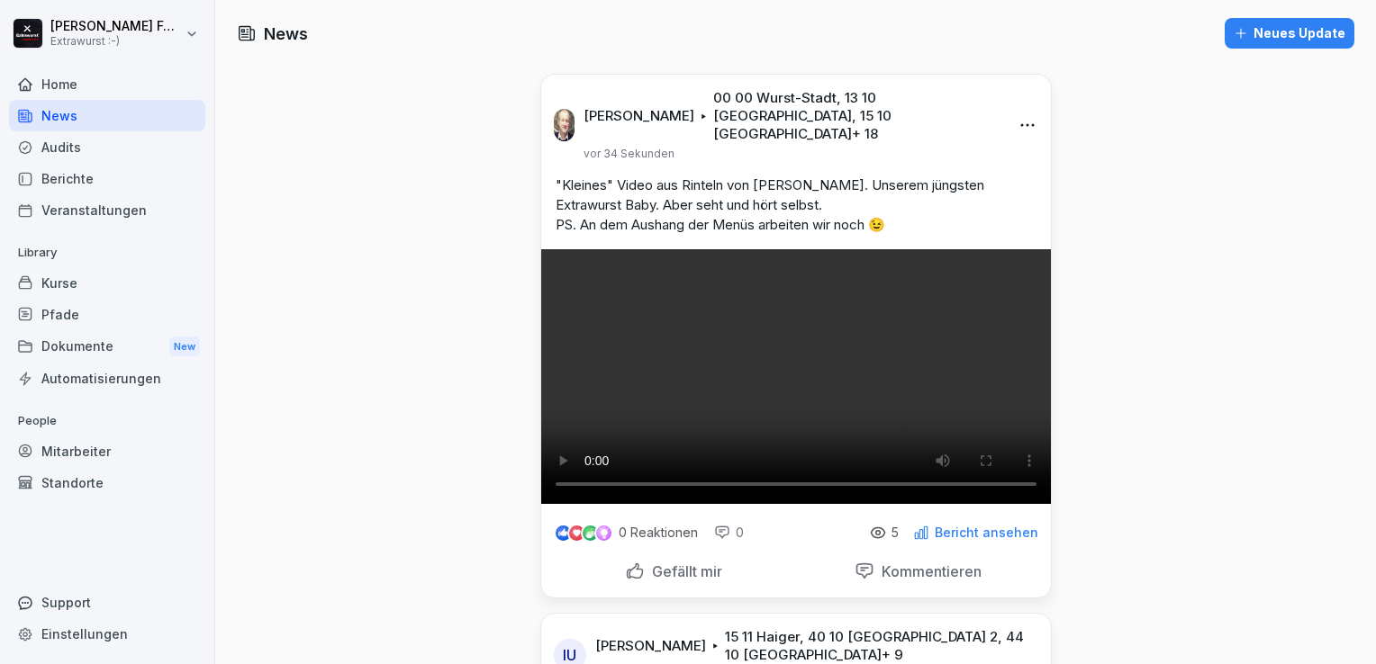
click at [1023, 116] on html "Dirk Forthmann Extrawurst :-) Home News Audits Berichte Veranstaltungen Library…" at bounding box center [688, 332] width 1376 height 664
click at [907, 152] on div "Bearbeiten" at bounding box center [919, 154] width 222 height 36
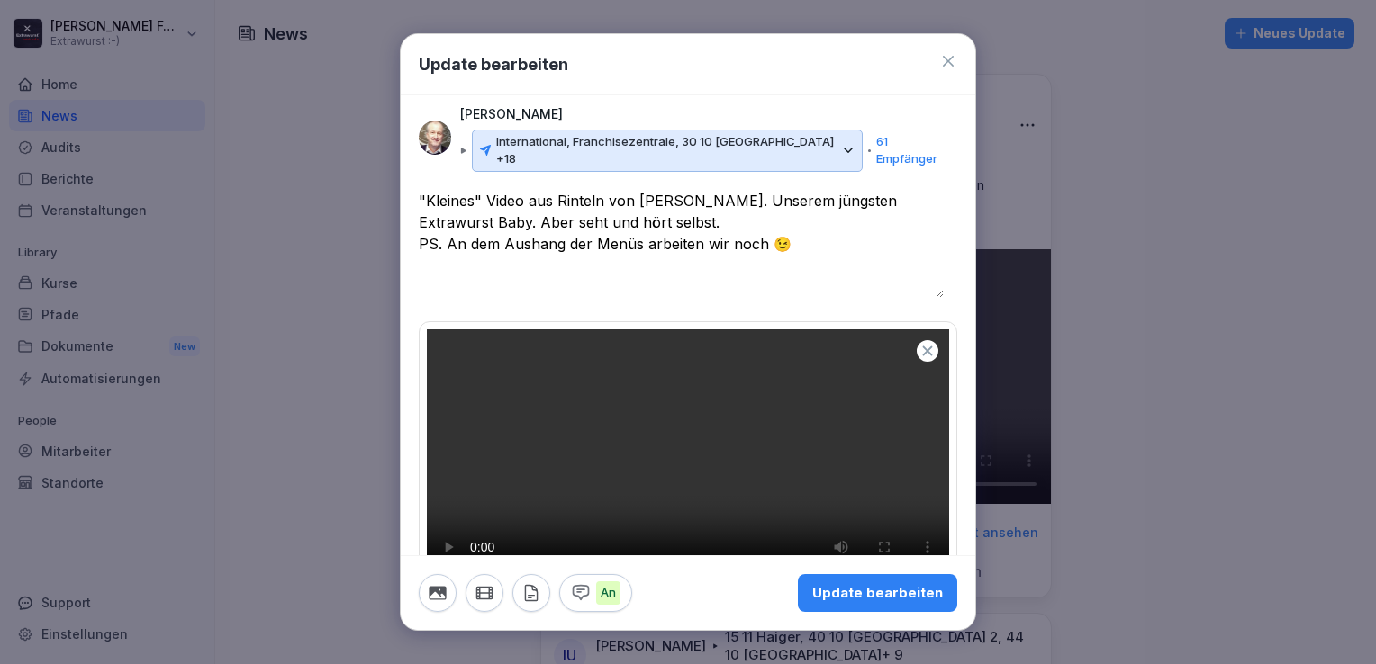
click at [1119, 232] on div at bounding box center [688, 332] width 1376 height 664
click at [1114, 226] on div at bounding box center [688, 332] width 1376 height 664
click at [305, 165] on div at bounding box center [688, 332] width 1376 height 664
drag, startPoint x: 1123, startPoint y: 94, endPoint x: 1112, endPoint y: 110, distance: 19.5
click at [1120, 96] on div at bounding box center [688, 332] width 1376 height 664
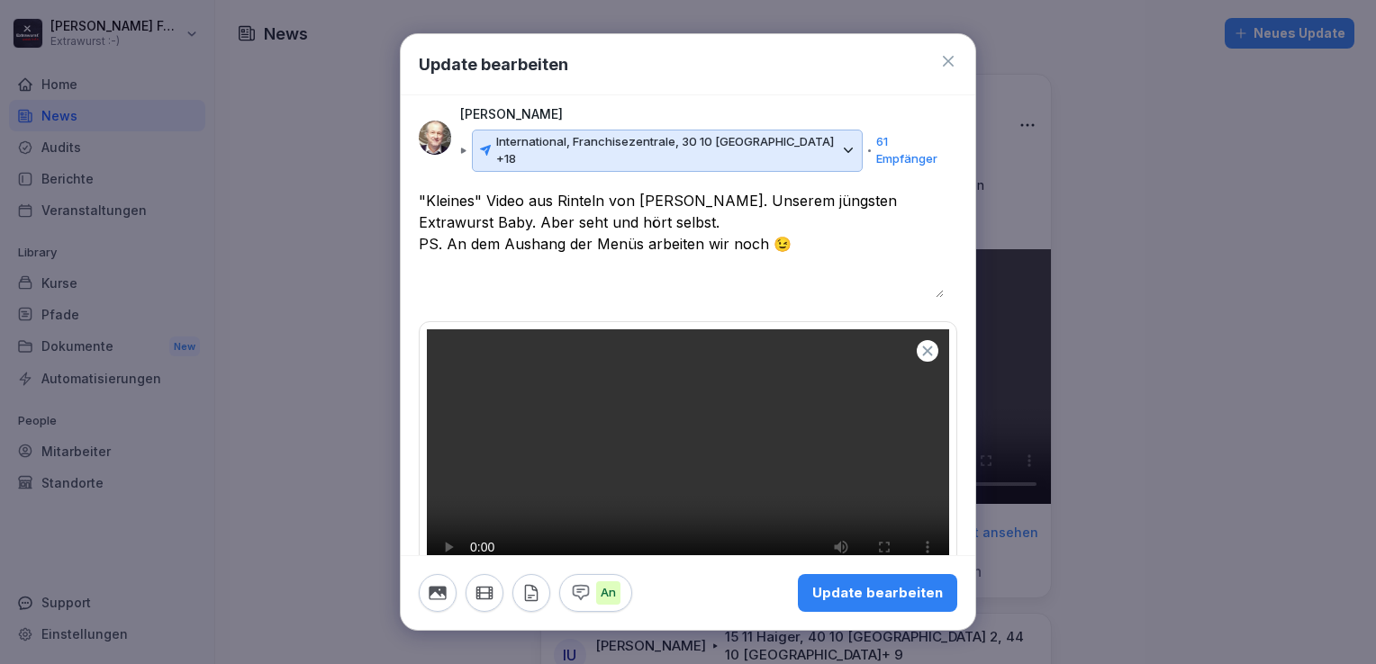
click at [940, 62] on icon at bounding box center [948, 61] width 18 height 18
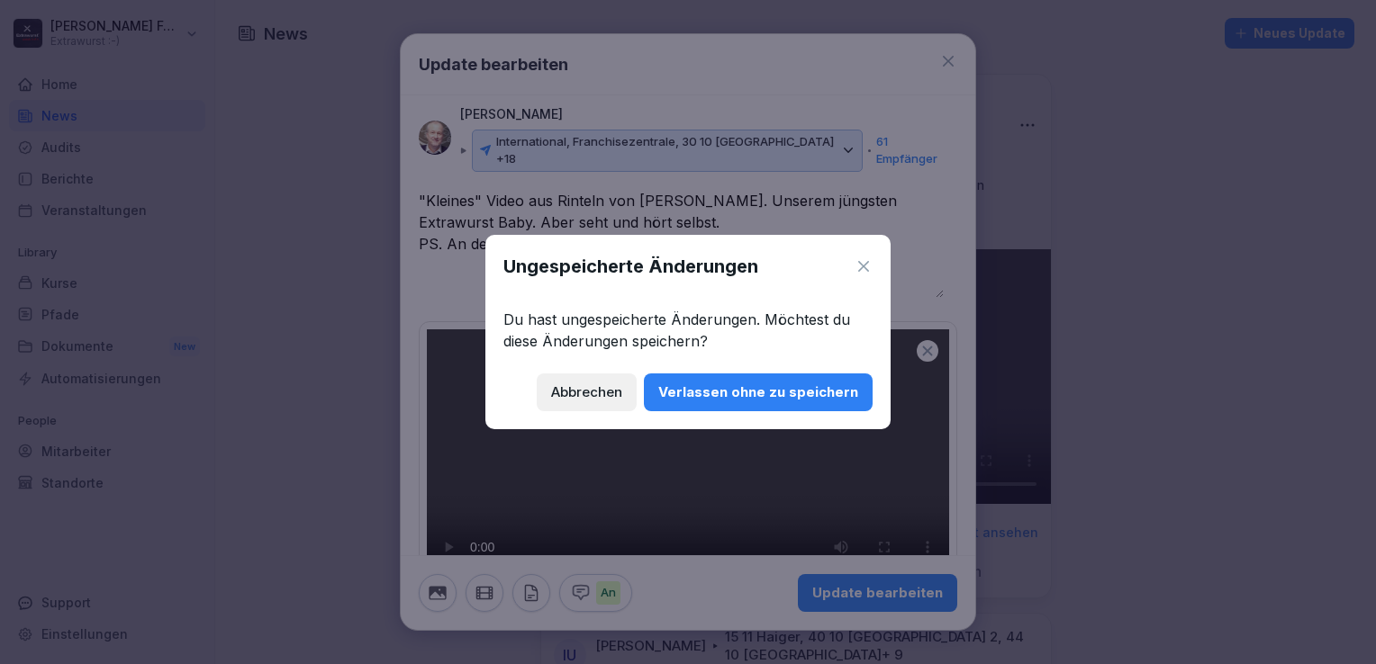
click at [810, 392] on div "Verlassen ohne zu speichern" at bounding box center [758, 393] width 200 height 20
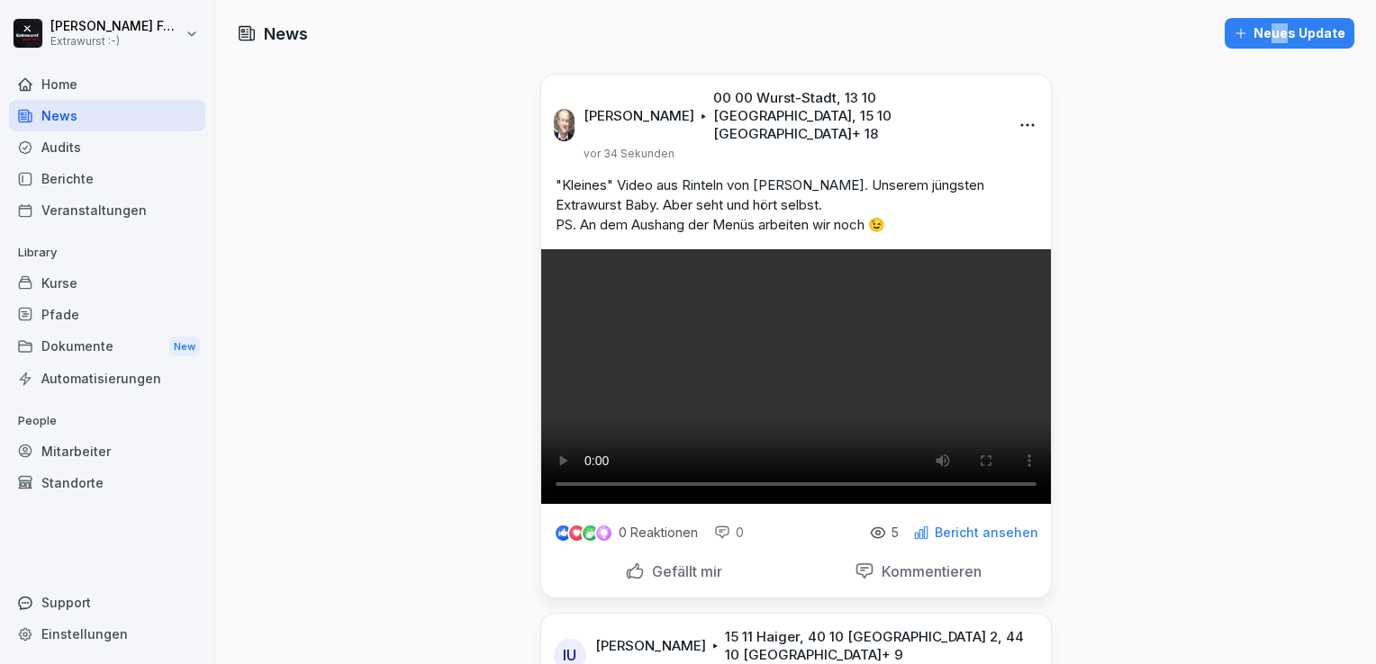
drag, startPoint x: 1253, startPoint y: 239, endPoint x: 1239, endPoint y: 245, distance: 15.4
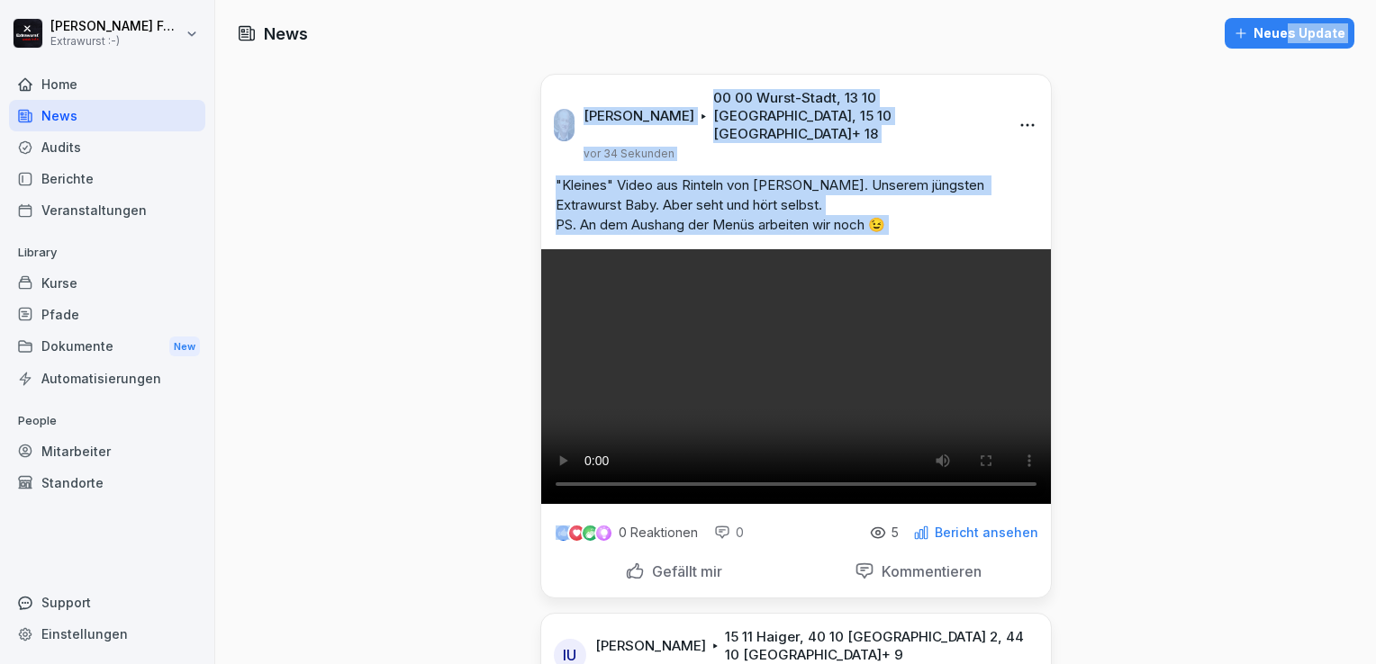
drag, startPoint x: 1239, startPoint y: 245, endPoint x: 1140, endPoint y: 294, distance: 110.7
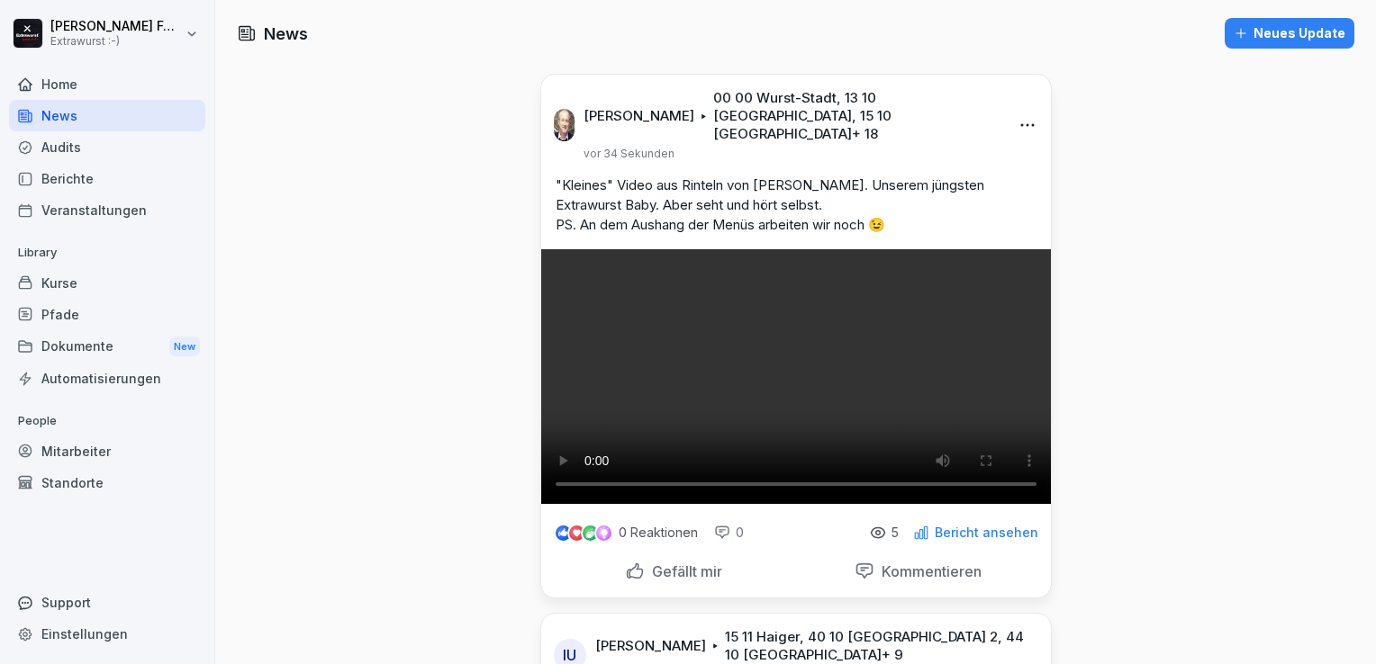
drag, startPoint x: 221, startPoint y: 246, endPoint x: 230, endPoint y: 268, distance: 23.9
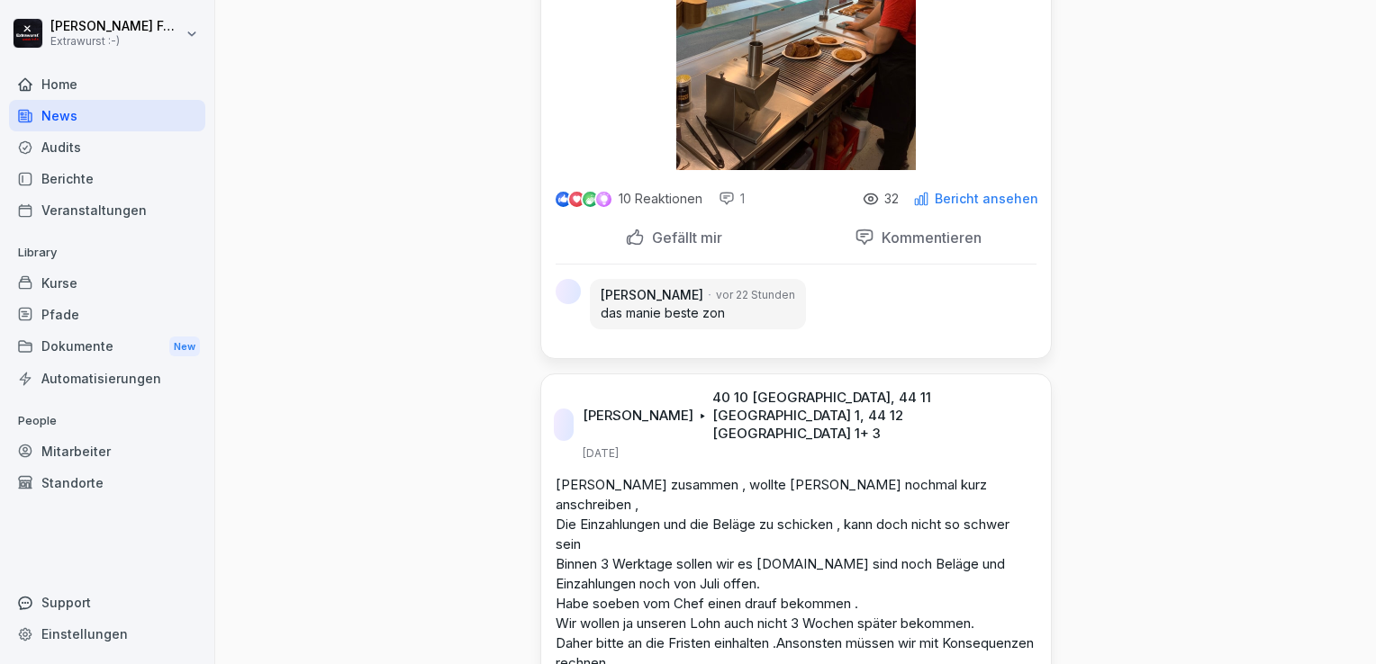
scroll to position [990, 0]
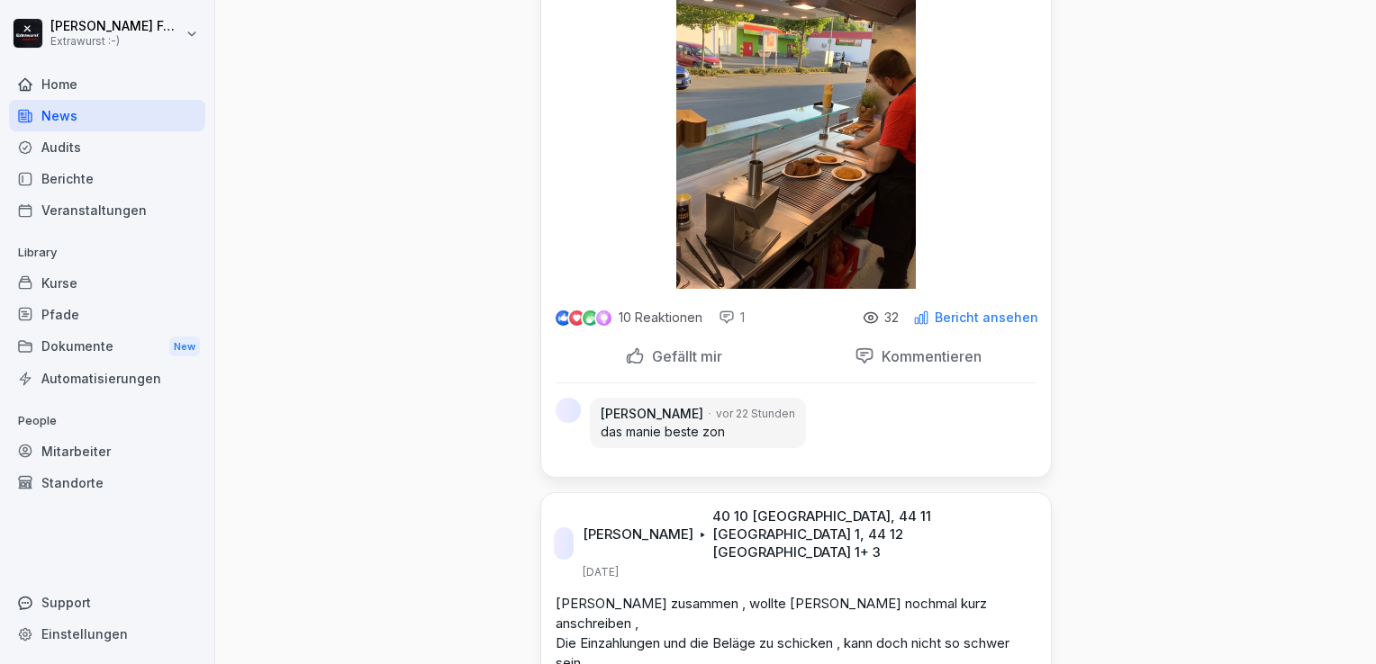
scroll to position [810, 0]
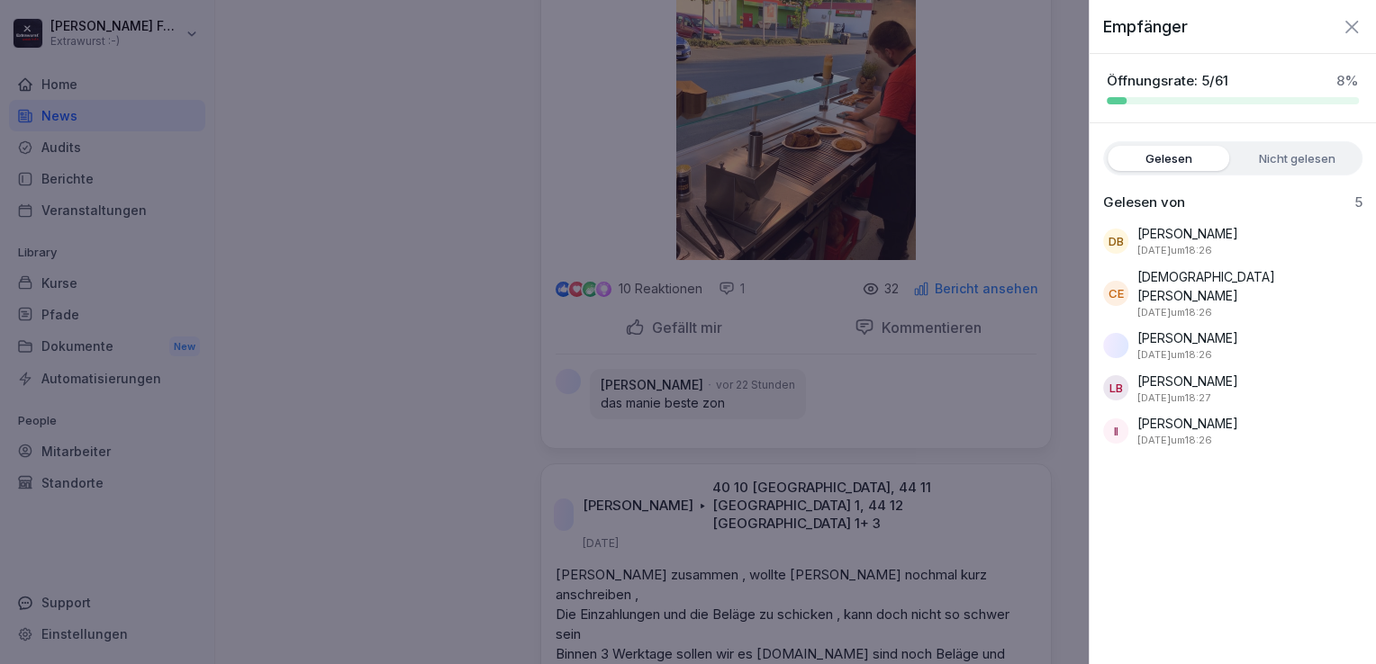
drag, startPoint x: 431, startPoint y: 319, endPoint x: 418, endPoint y: 334, distance: 20.4
click at [433, 319] on div at bounding box center [688, 332] width 1376 height 664
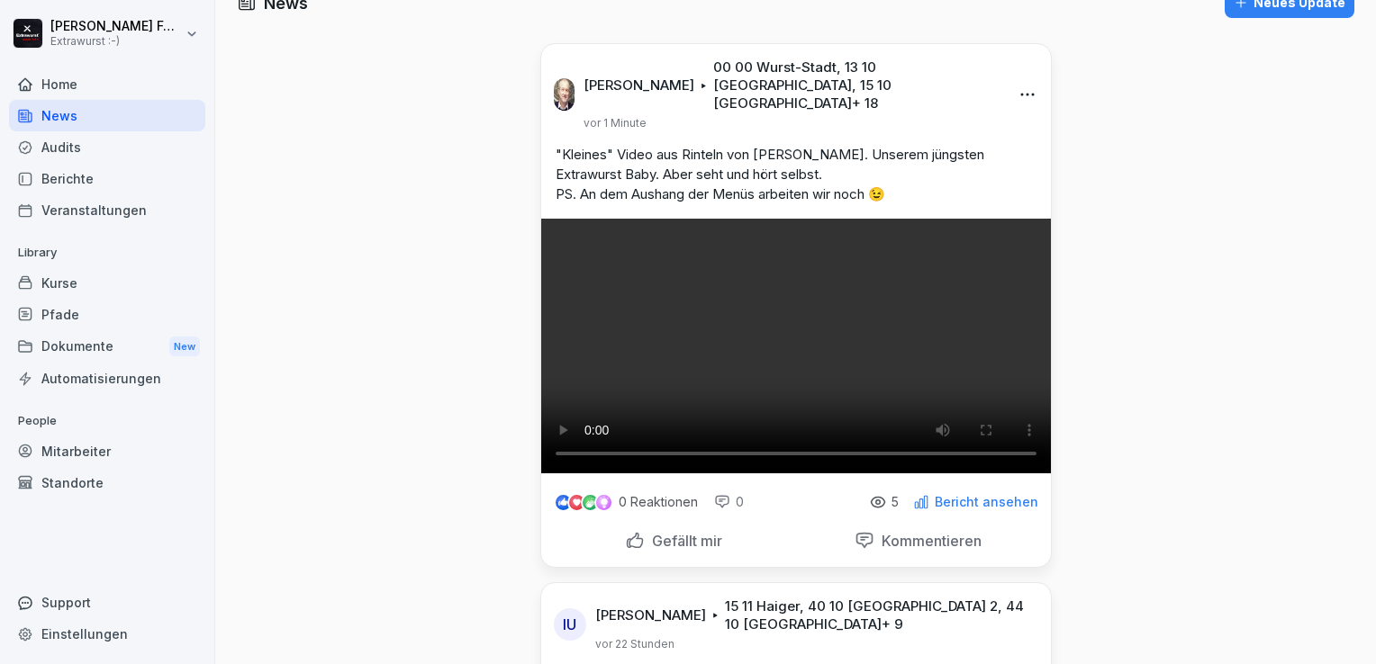
scroll to position [0, 0]
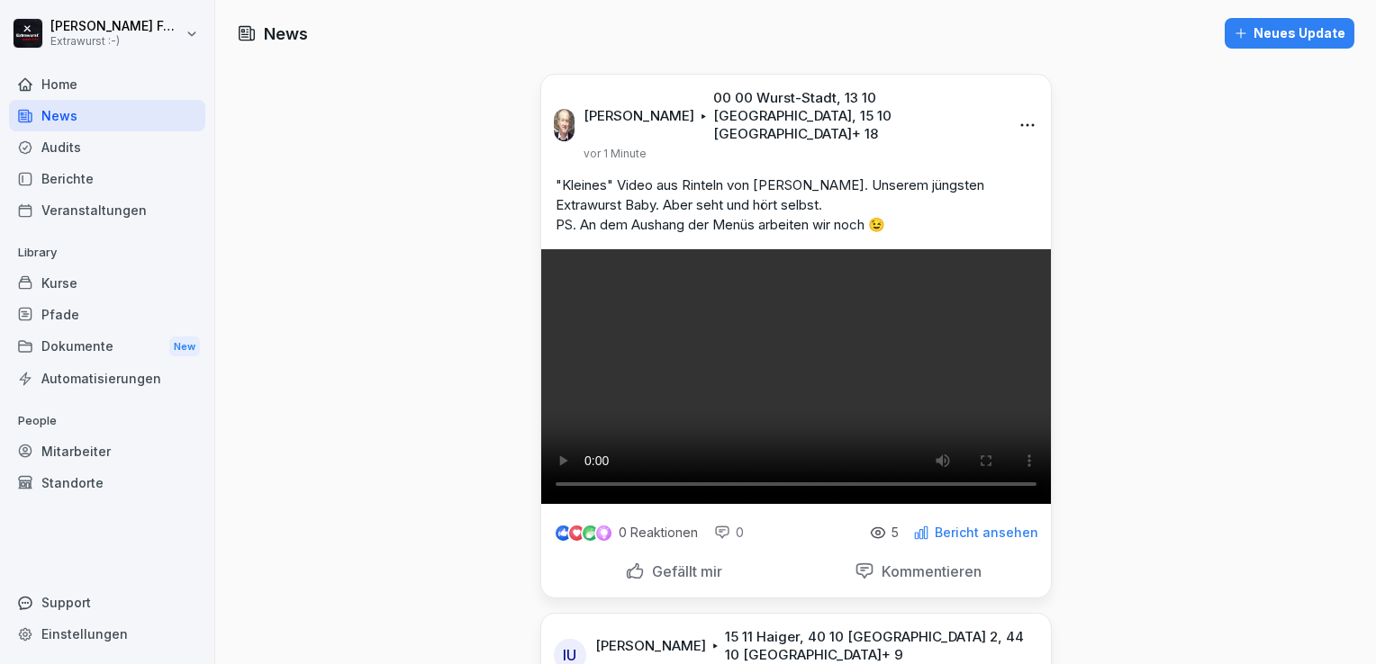
drag, startPoint x: 427, startPoint y: 355, endPoint x: 435, endPoint y: 348, distance: 10.3
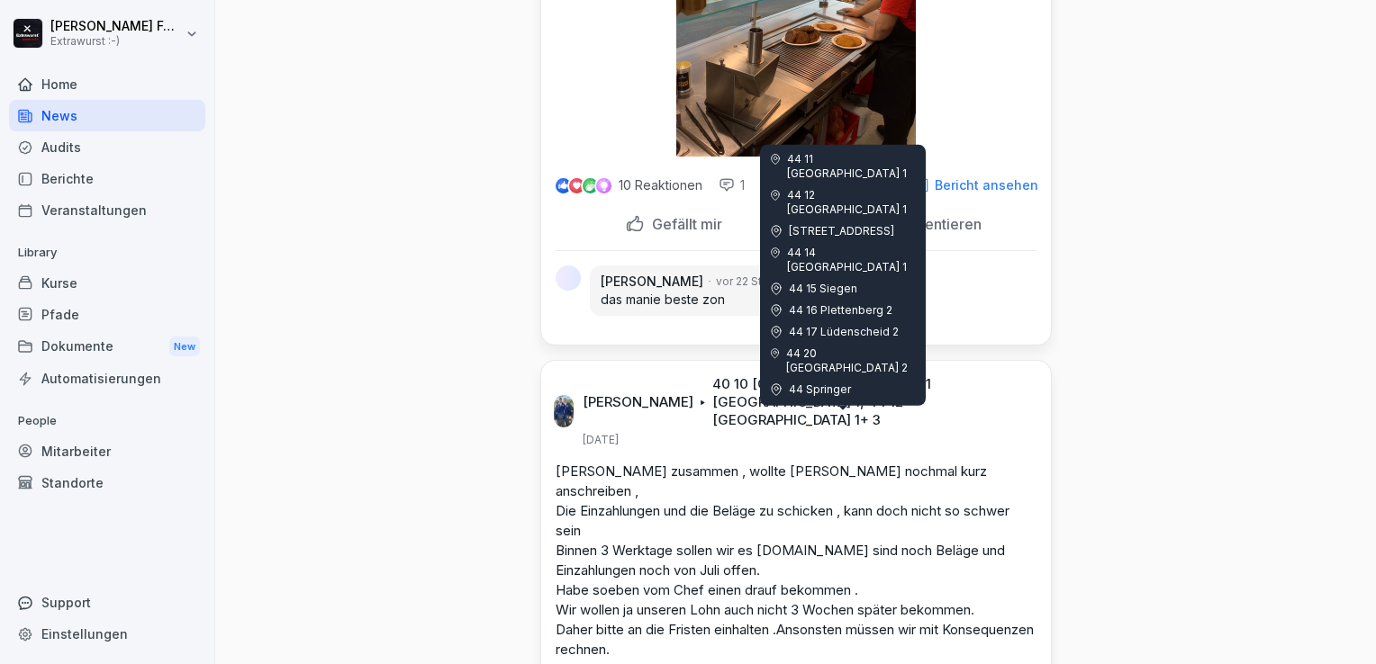
scroll to position [900, 0]
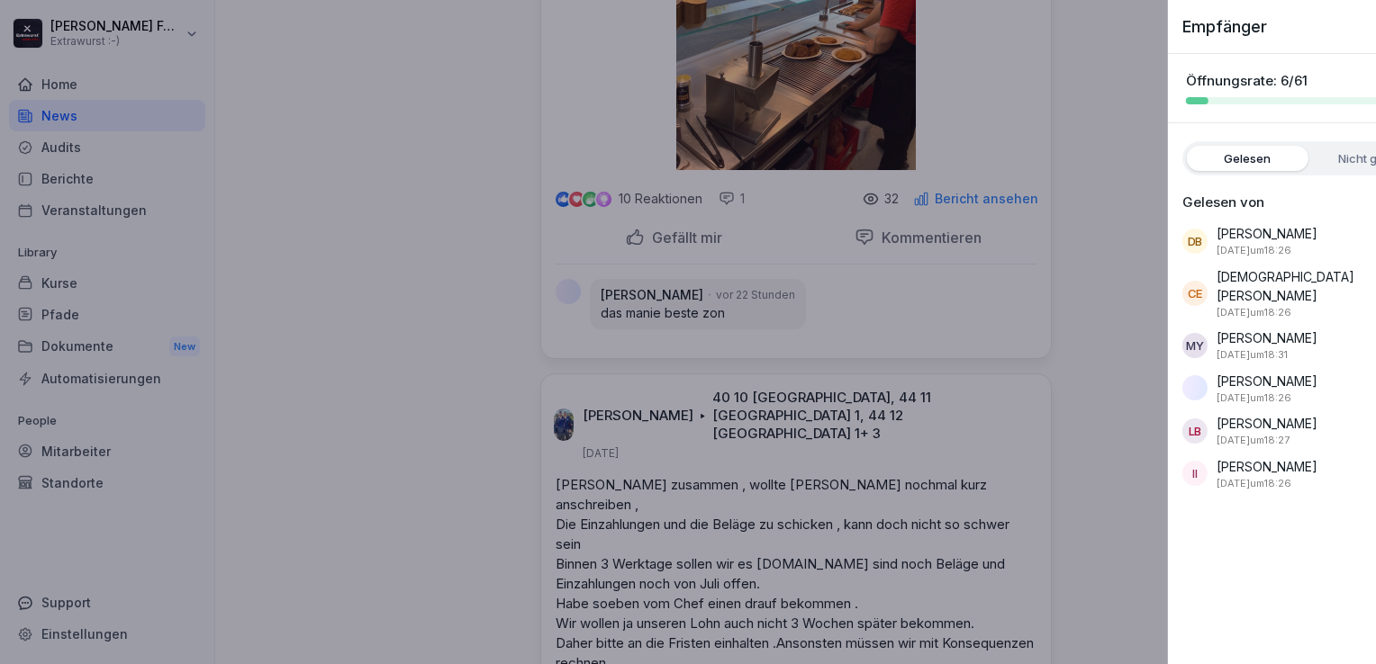
click at [366, 260] on div at bounding box center [688, 332] width 1376 height 664
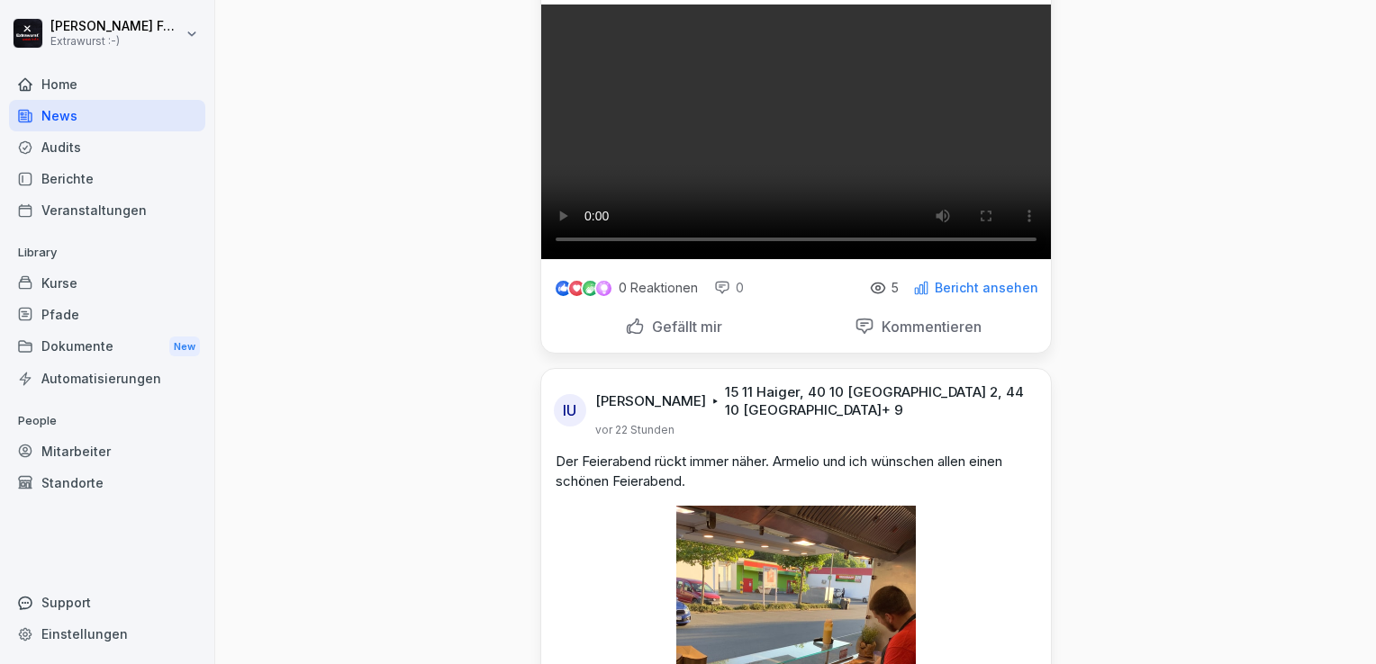
scroll to position [0, 0]
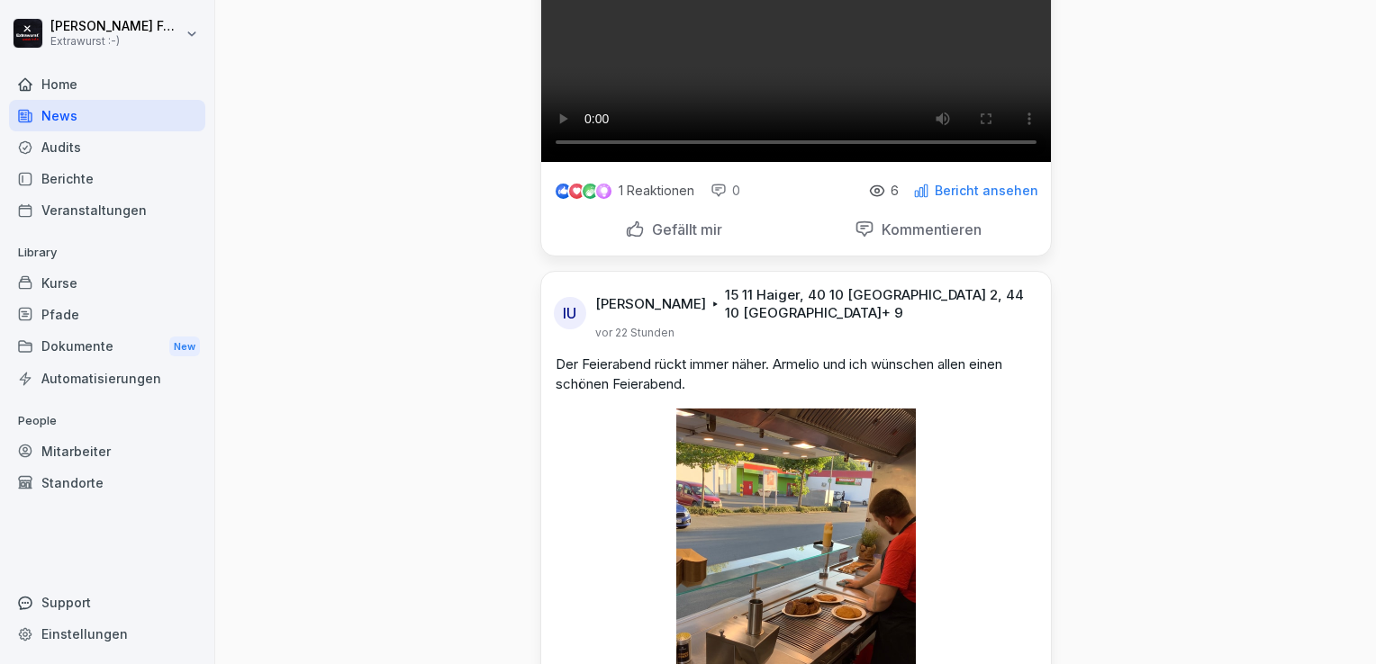
scroll to position [360, 0]
